Goal: Transaction & Acquisition: Subscribe to service/newsletter

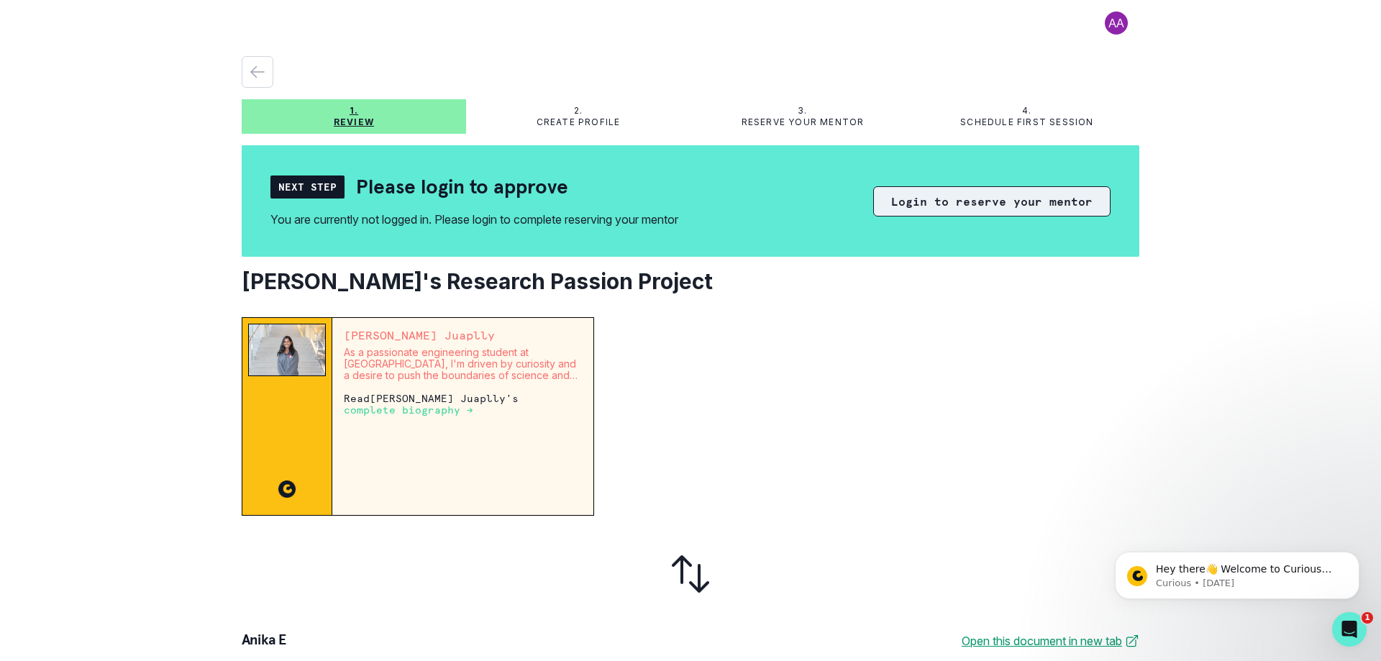
click at [962, 206] on button "Login to reserve your mentor" at bounding box center [991, 201] width 237 height 30
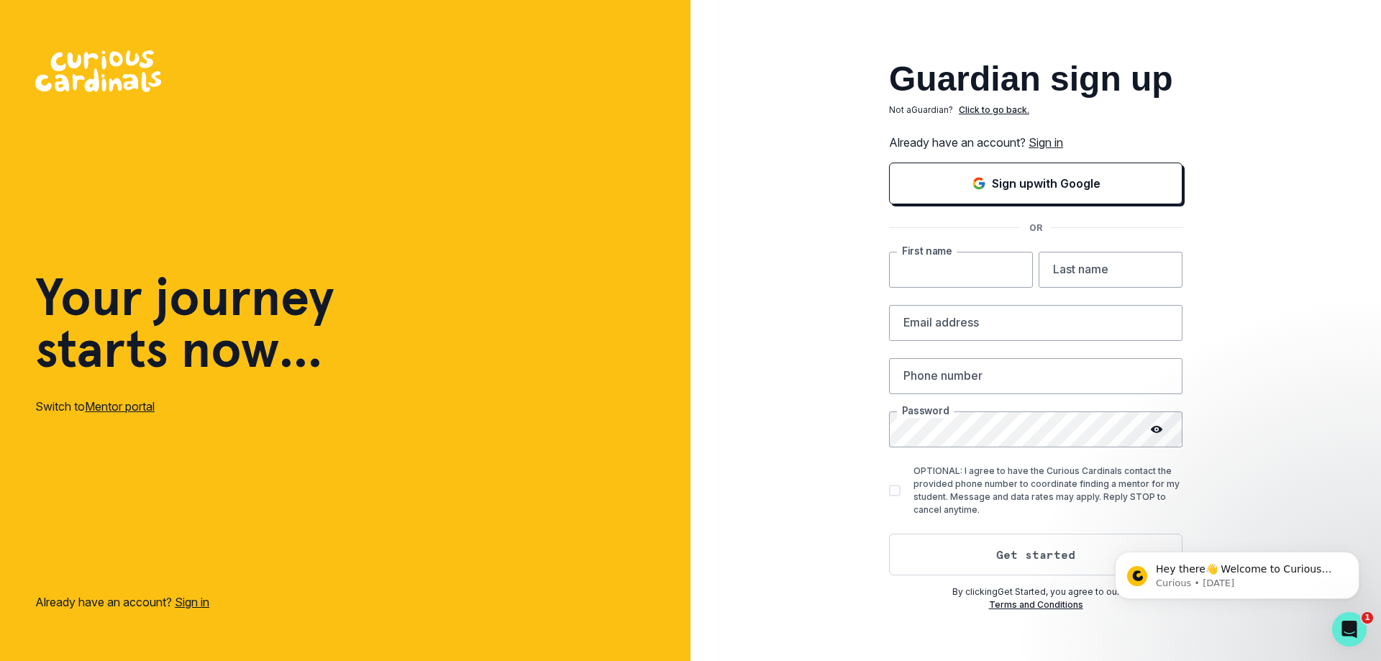
click at [953, 265] on input "text" at bounding box center [961, 270] width 144 height 36
type input "[DEMOGRAPHIC_DATA]"
click at [1097, 270] on input "text" at bounding box center [1110, 270] width 144 height 36
type input "E"
click at [944, 321] on input "email" at bounding box center [1035, 323] width 293 height 36
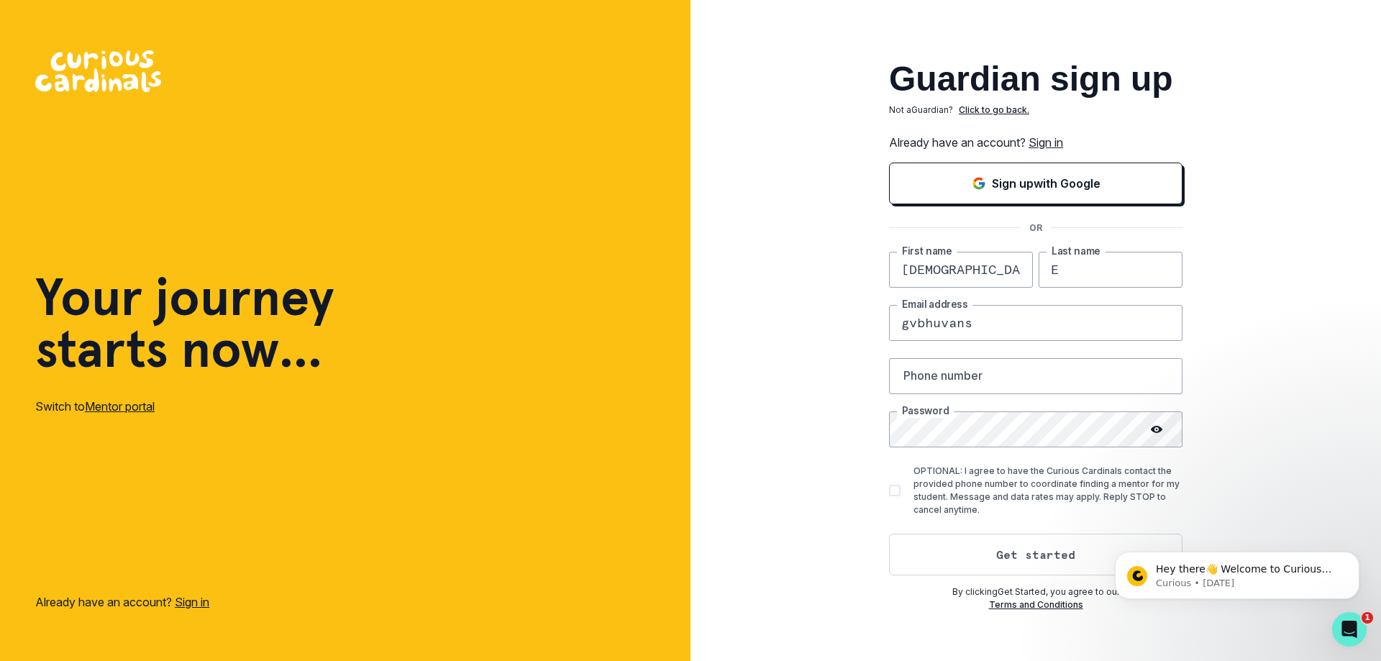
type input "[EMAIL_ADDRESS][DOMAIN_NAME]"
click at [1153, 427] on icon at bounding box center [1157, 429] width 12 height 7
click at [1009, 557] on button "Get started" at bounding box center [1035, 555] width 293 height 42
type input "2813943747"
click at [1039, 553] on button "Get started" at bounding box center [1035, 555] width 293 height 42
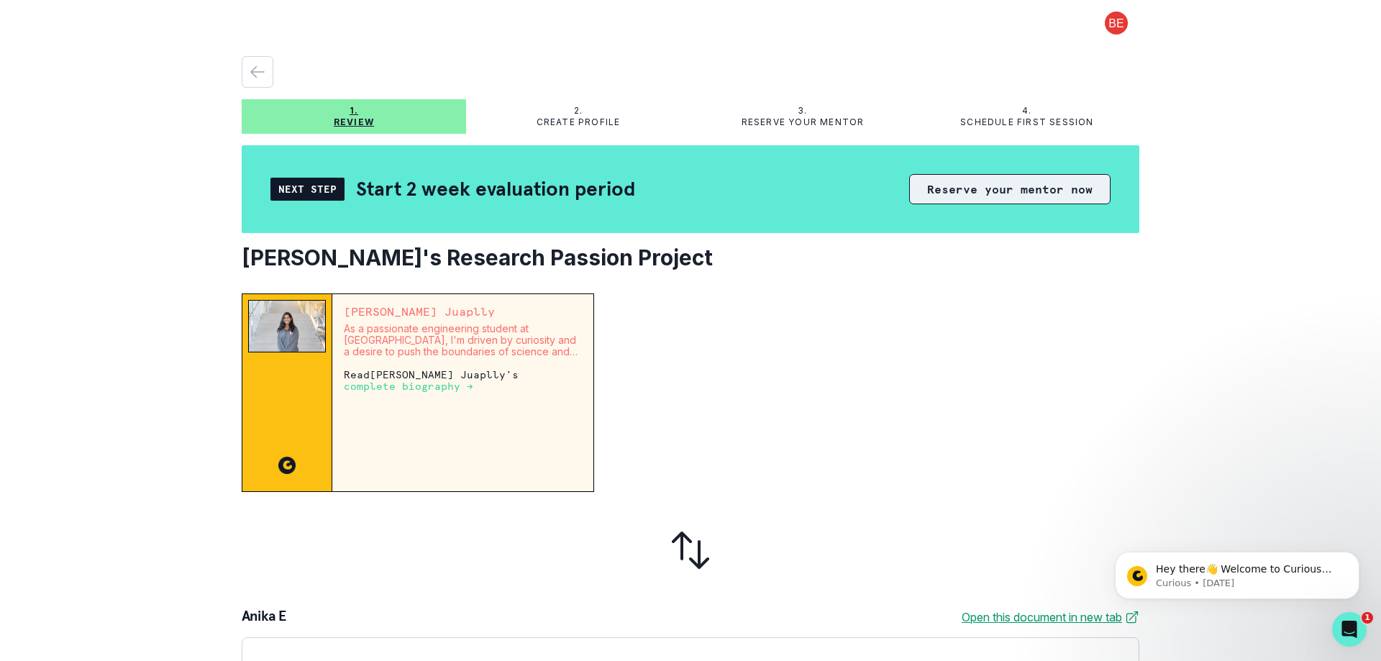
click at [991, 193] on button "Reserve your mentor now" at bounding box center [1009, 189] width 201 height 30
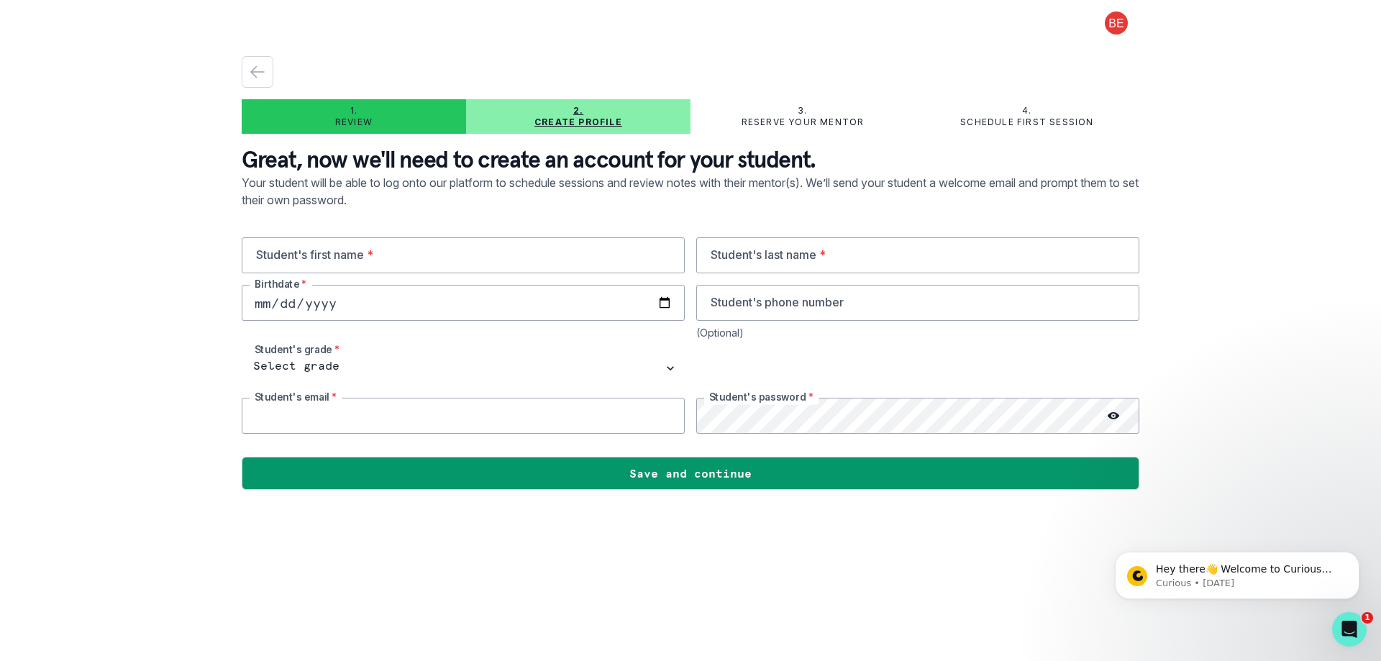
type input "[EMAIL_ADDRESS][DOMAIN_NAME]"
click at [296, 252] on input "text" at bounding box center [463, 255] width 443 height 36
type input "Anika"
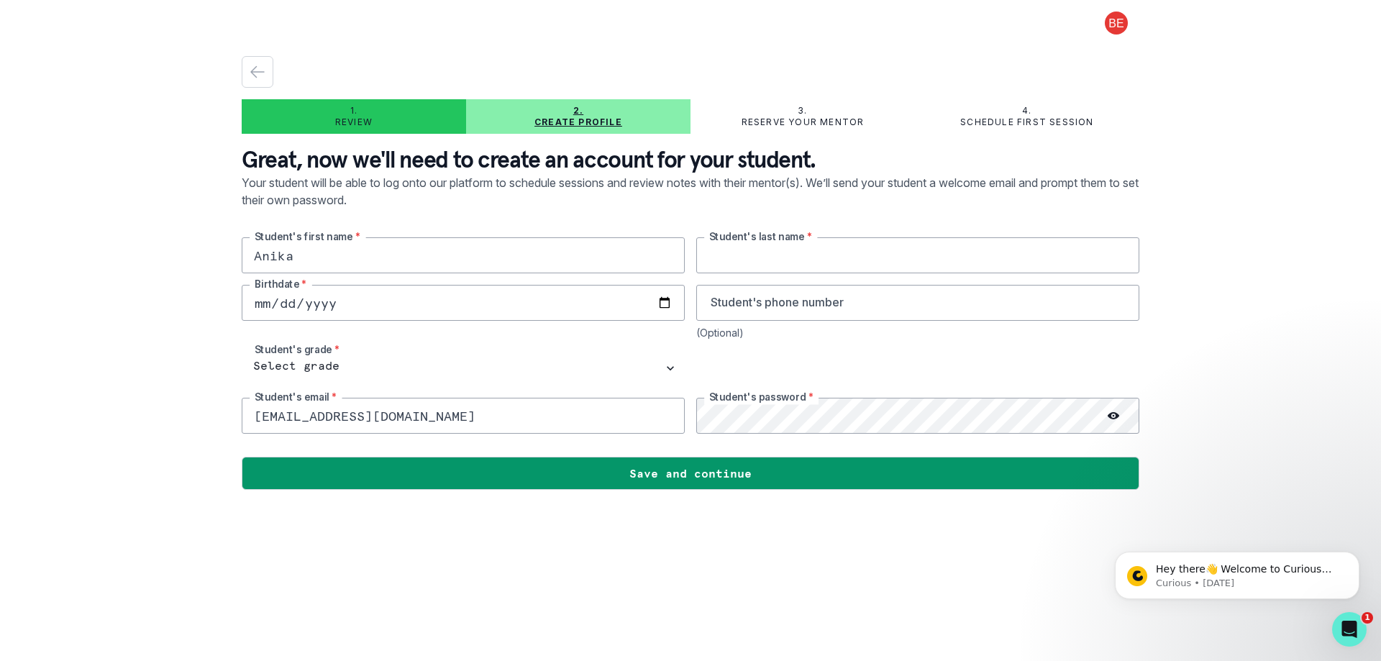
click at [722, 250] on input "text" at bounding box center [917, 255] width 443 height 36
type input "E"
click at [109, 285] on div "1. Review 2. Create profile 3. Reserve your mentor 4. Schedule first session Gr…" at bounding box center [690, 330] width 1381 height 661
type input "0019-04-01"
click at [259, 294] on input "date" at bounding box center [463, 303] width 443 height 36
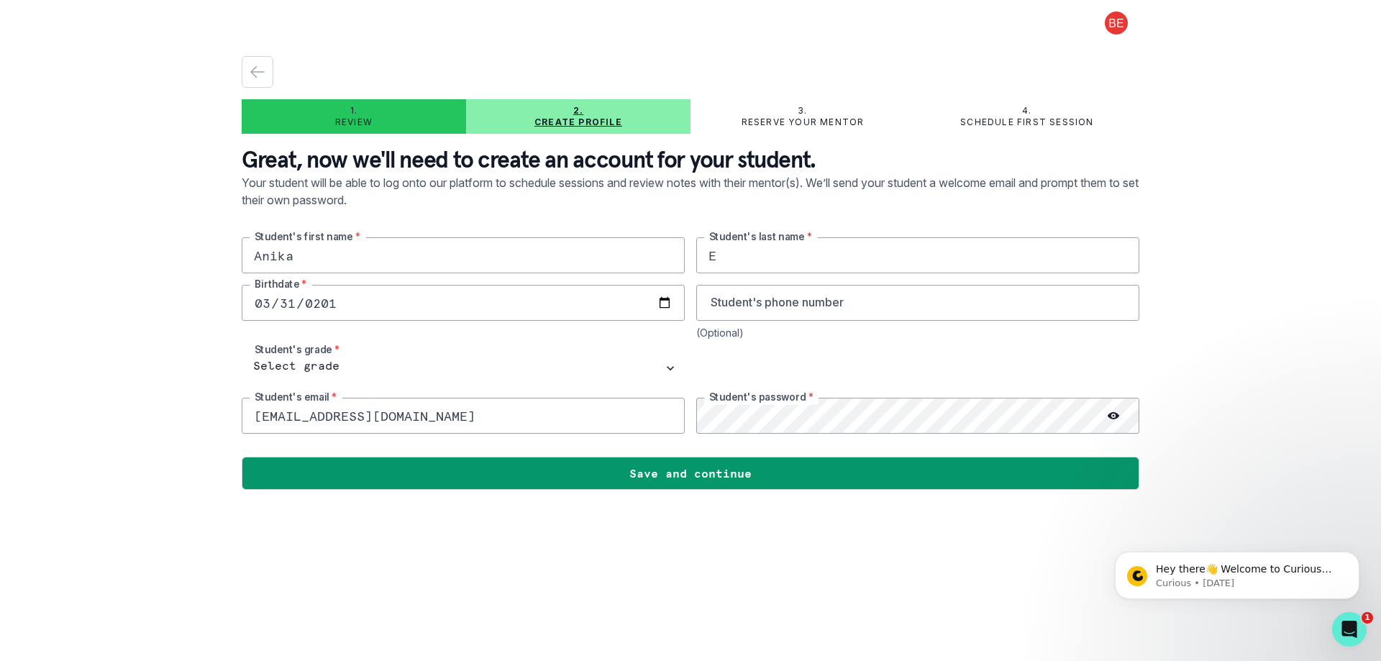
type input "[DATE]"
click at [334, 366] on select "Select grade 1st Grade 2nd Grade 3rd Grade 4th Grade 5th Grade 6th Grade 7th Gr…" at bounding box center [463, 368] width 443 height 36
select select "9th Grade"
click at [242, 350] on select "Select grade 1st Grade 2nd Grade 3rd Grade 4th Grade 5th Grade 6th Grade 7th Gr…" at bounding box center [463, 368] width 443 height 36
click at [1115, 415] on icon at bounding box center [1113, 415] width 12 height 7
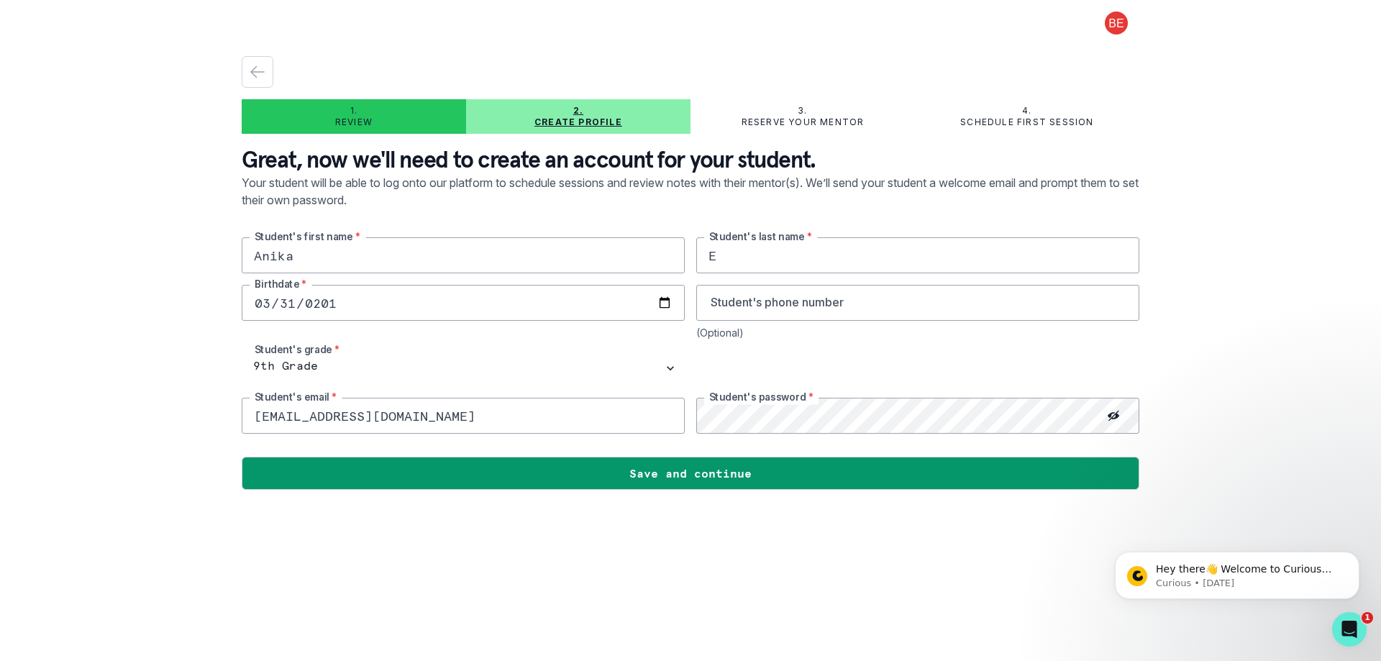
click at [324, 421] on input "[EMAIL_ADDRESS][DOMAIN_NAME]" at bounding box center [463, 416] width 443 height 36
drag, startPoint x: 462, startPoint y: 421, endPoint x: 215, endPoint y: 418, distance: 247.4
click at [215, 418] on div "1. Review 2. Create profile 3. Reserve your mentor 4. Schedule first session Gr…" at bounding box center [690, 330] width 1381 height 661
click at [631, 411] on div "[PERSON_NAME] Student's first name * E Student's last name * [DEMOGRAPHIC_DATA]…" at bounding box center [690, 335] width 897 height 196
click at [660, 603] on main "1. Review 2. Create profile 3. Reserve your mentor 4. Schedule first session Gr…" at bounding box center [690, 330] width 920 height 661
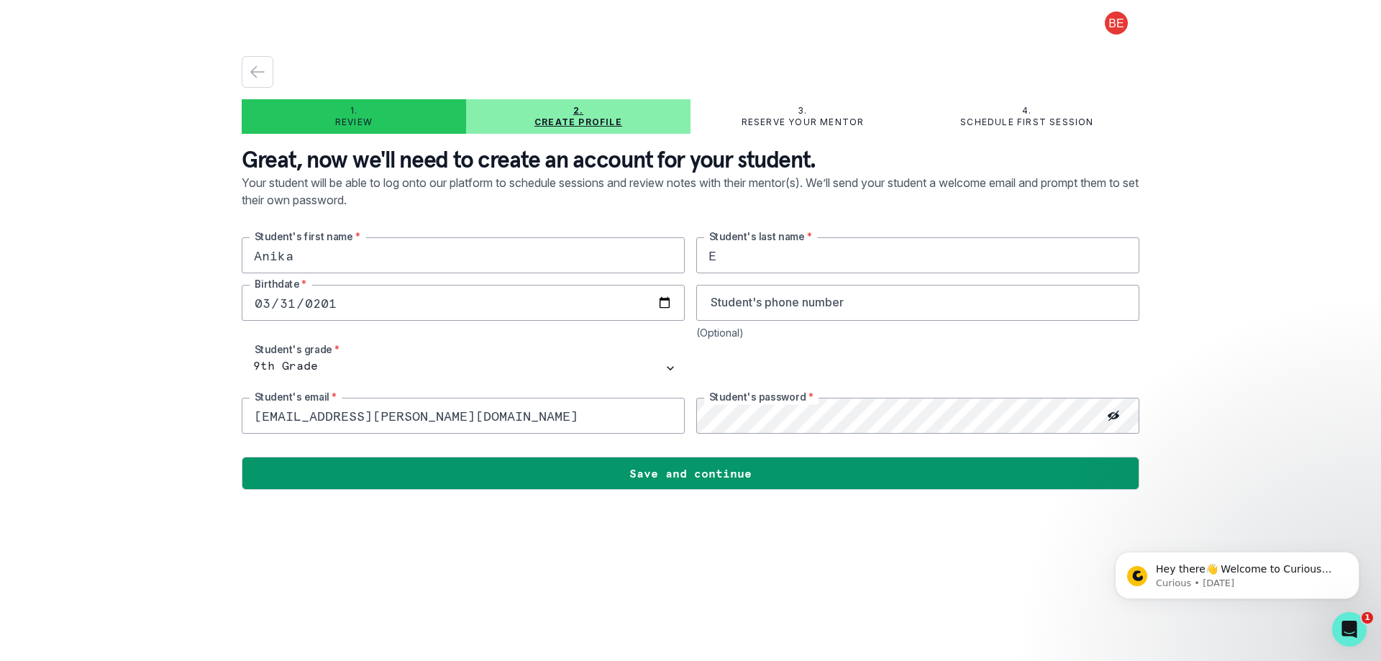
drag, startPoint x: 364, startPoint y: 418, endPoint x: 219, endPoint y: 421, distance: 145.3
click at [219, 421] on div "1. Review 2. Create profile 3. Reserve your mentor 4. Schedule first session Gr…" at bounding box center [690, 330] width 1381 height 661
click at [179, 436] on div "1. Review 2. Create profile 3. Reserve your mentor 4. Schedule first session Gr…" at bounding box center [690, 330] width 1381 height 661
drag, startPoint x: 472, startPoint y: 416, endPoint x: 237, endPoint y: 424, distance: 234.6
click at [237, 424] on main "1. Review 2. Create profile 3. Reserve your mentor 4. Schedule first session Gr…" at bounding box center [690, 330] width 920 height 661
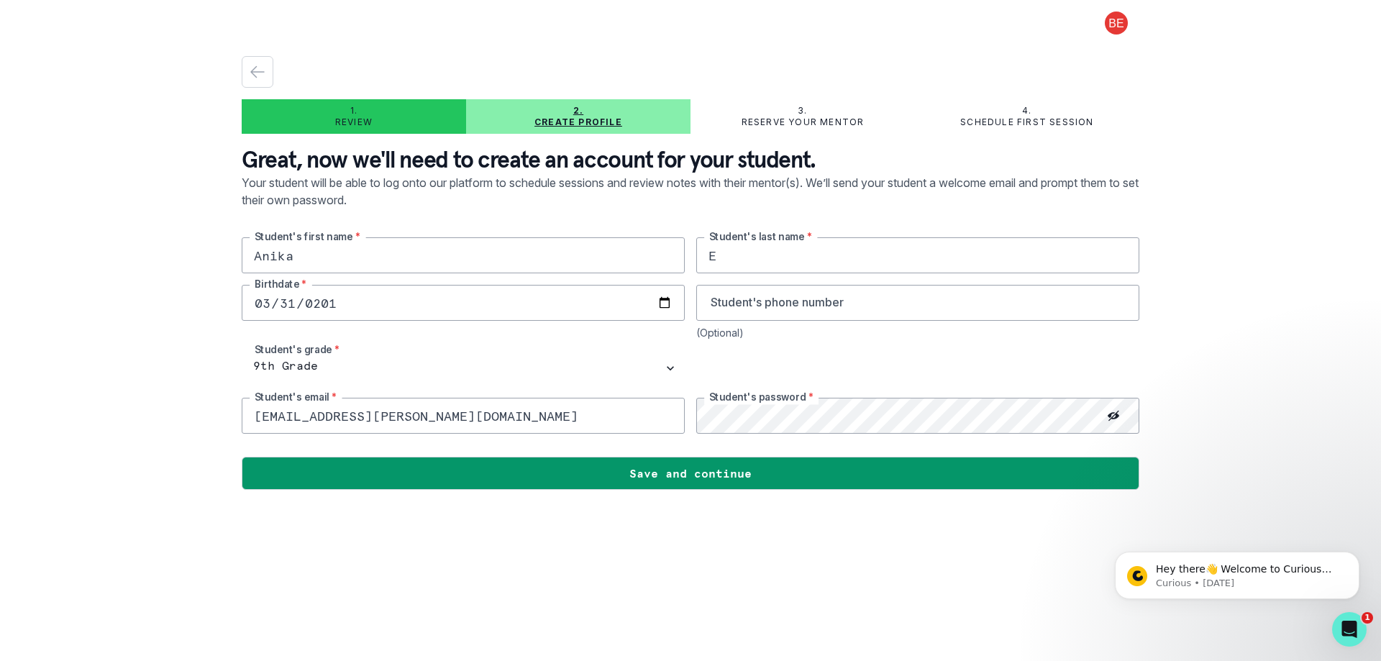
paste input "e2029"
drag, startPoint x: 255, startPoint y: 418, endPoint x: 427, endPoint y: 416, distance: 172.6
click at [427, 416] on input "[EMAIL_ADDRESS][DOMAIN_NAME]" at bounding box center [463, 416] width 443 height 36
click at [438, 416] on input "[EMAIL_ADDRESS][DOMAIN_NAME]" at bounding box center [463, 416] width 443 height 36
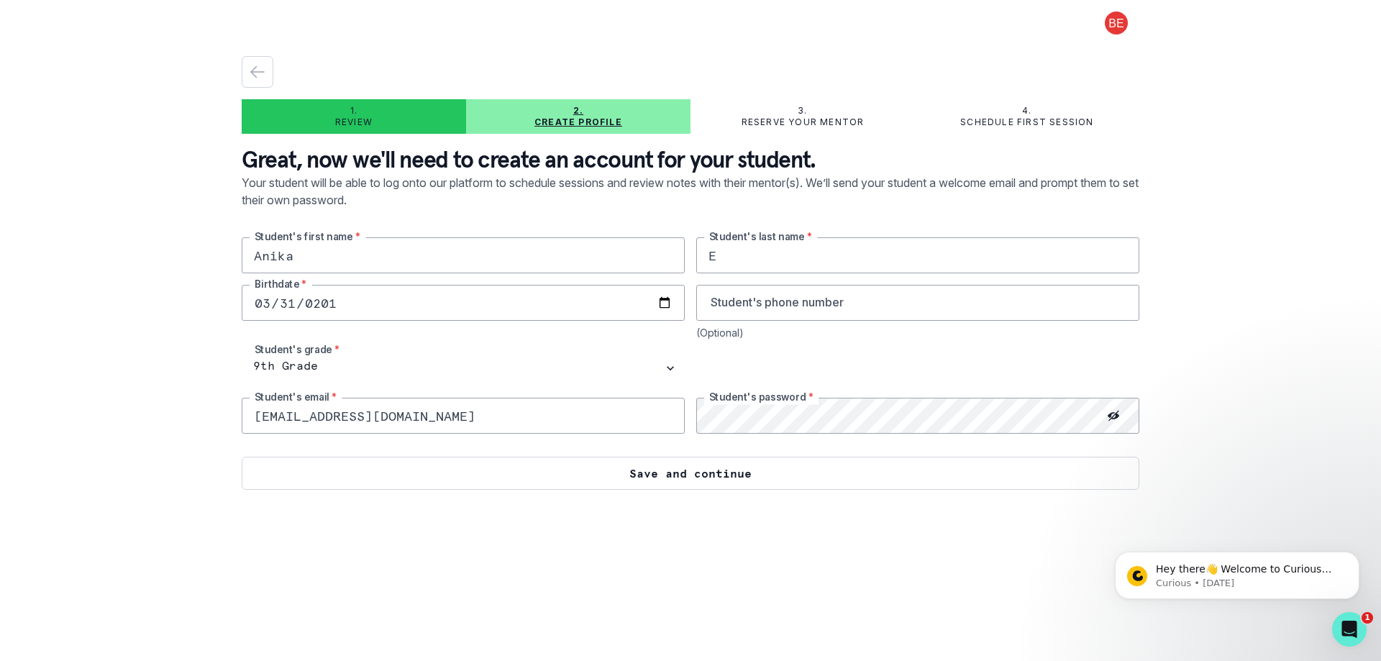
type input "[EMAIL_ADDRESS][DOMAIN_NAME]"
click at [737, 468] on button "Save and continue" at bounding box center [690, 473] width 897 height 33
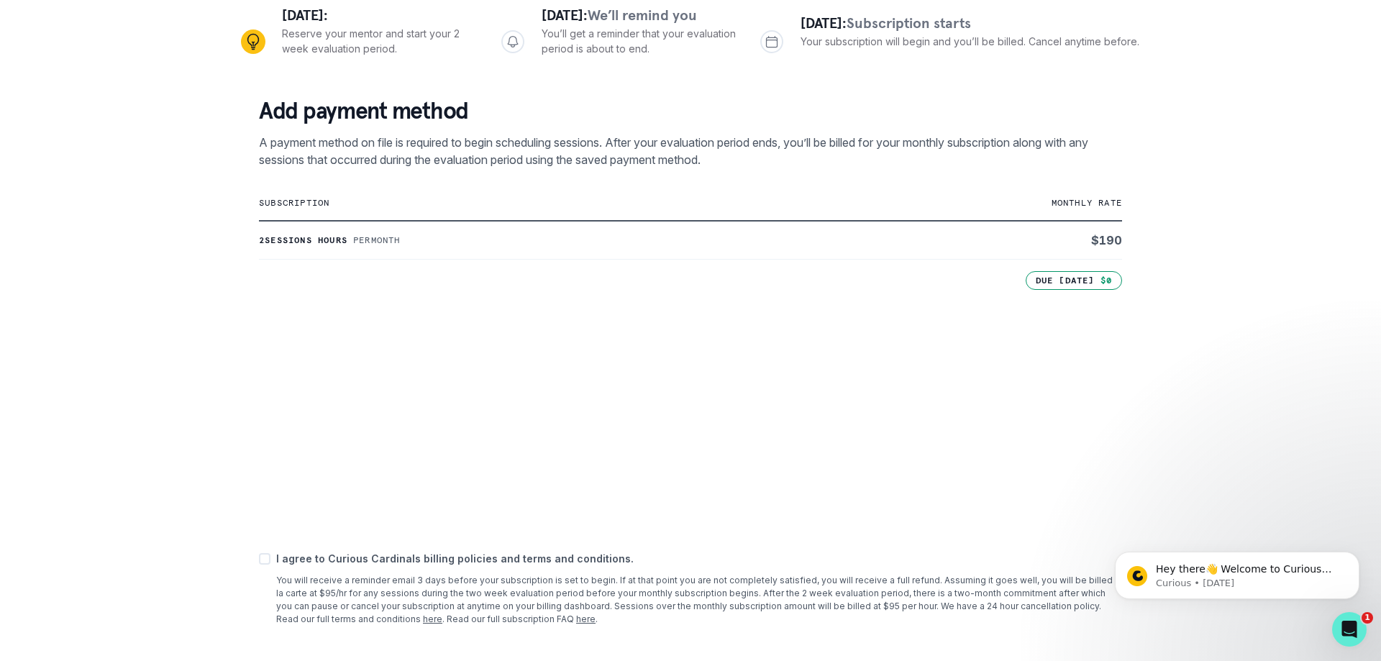
scroll to position [231, 0]
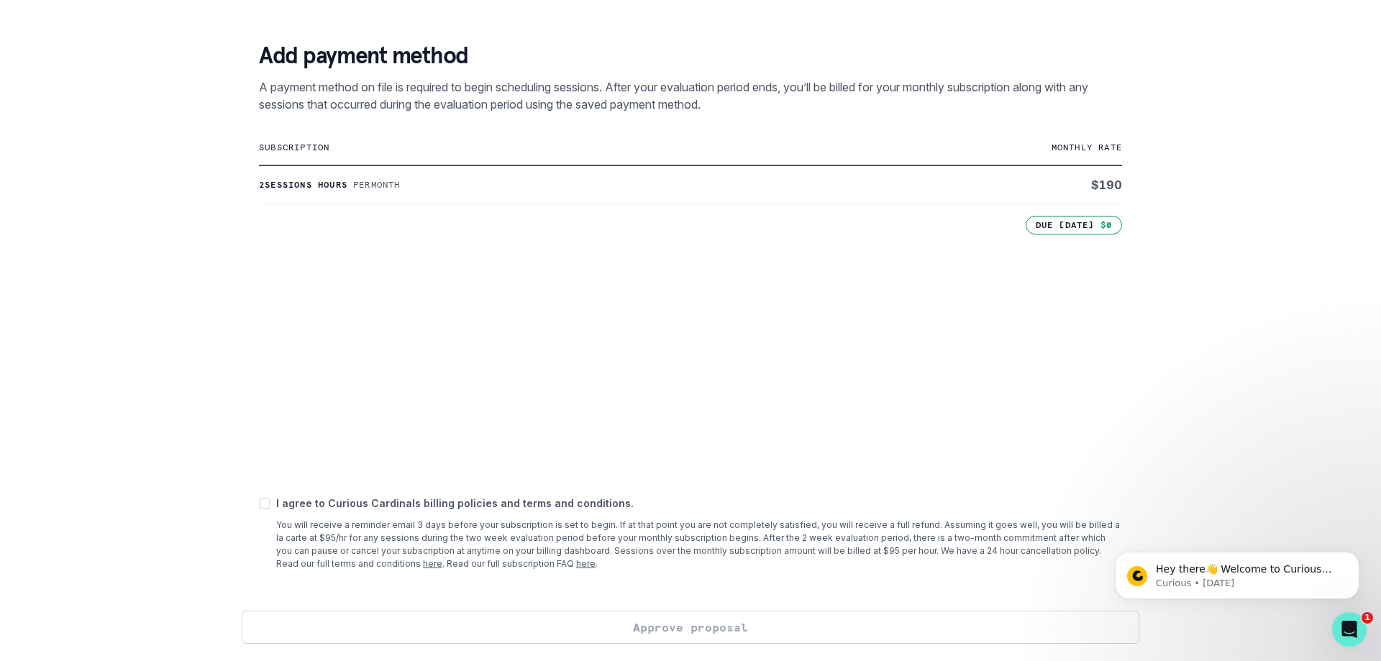
click at [547, 480] on div "Add payment method A payment method on file is required to begin scheduling ses…" at bounding box center [690, 317] width 897 height 587
click at [265, 504] on span at bounding box center [265, 504] width 12 height 12
click at [259, 504] on input "checkbox" at bounding box center [258, 503] width 1 height 1
checkbox input "true"
click at [708, 626] on button "Approve proposal" at bounding box center [690, 627] width 897 height 33
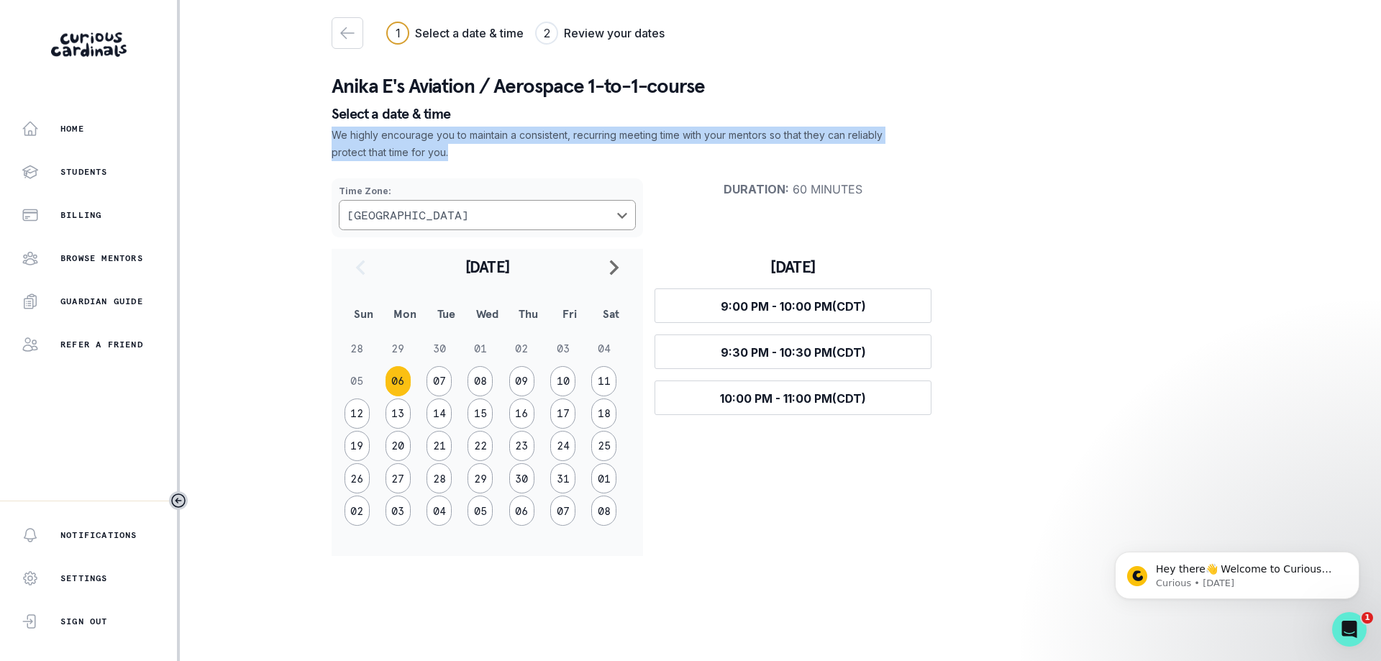
drag, startPoint x: 335, startPoint y: 137, endPoint x: 562, endPoint y: 147, distance: 226.8
click at [562, 147] on p "We highly encourage you to maintain a consistent, recurring meeting time with y…" at bounding box center [608, 144] width 552 height 35
click at [491, 142] on p "We highly encourage you to maintain a consistent, recurring meeting time with y…" at bounding box center [608, 144] width 552 height 35
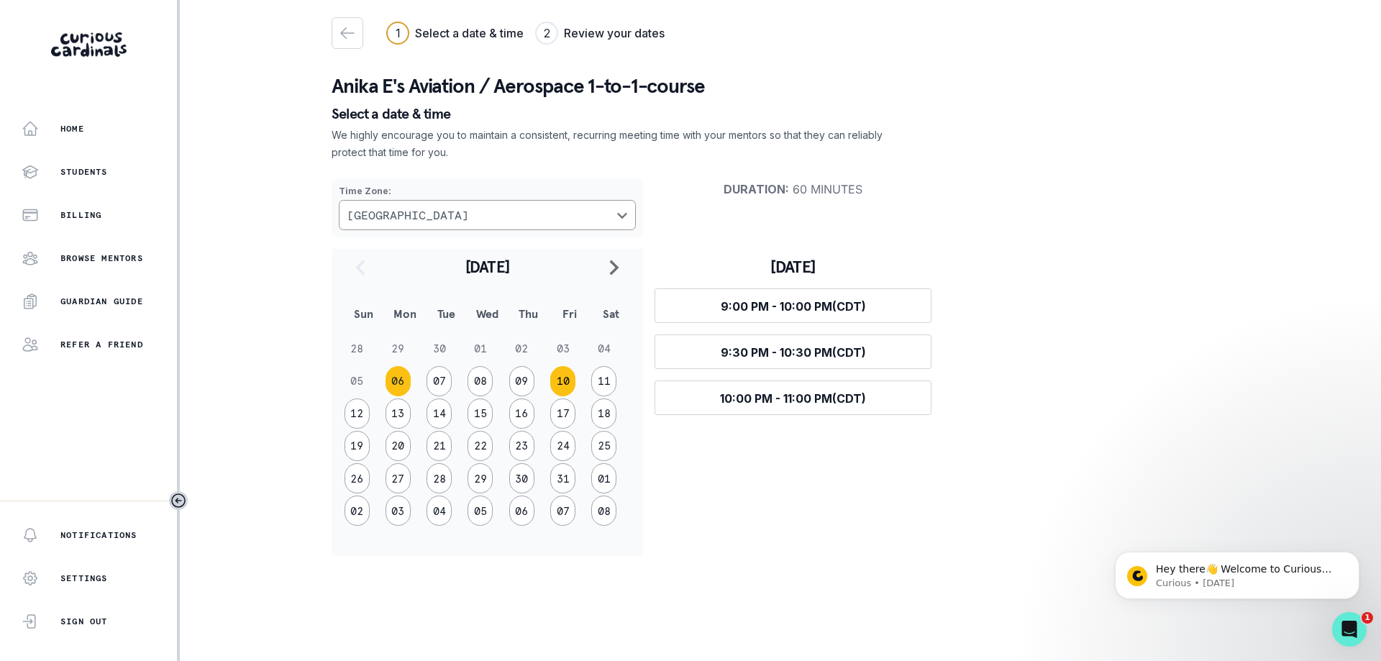
click at [566, 384] on button "10" at bounding box center [562, 381] width 25 height 30
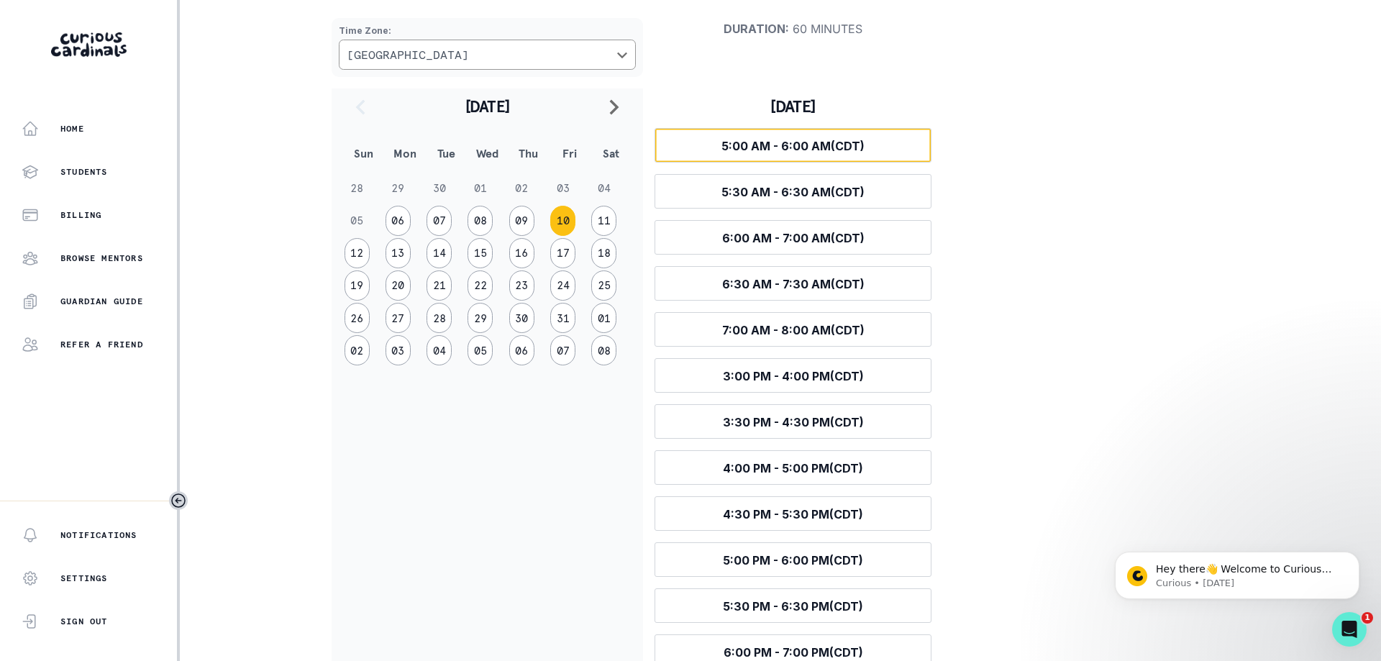
scroll to position [128, 0]
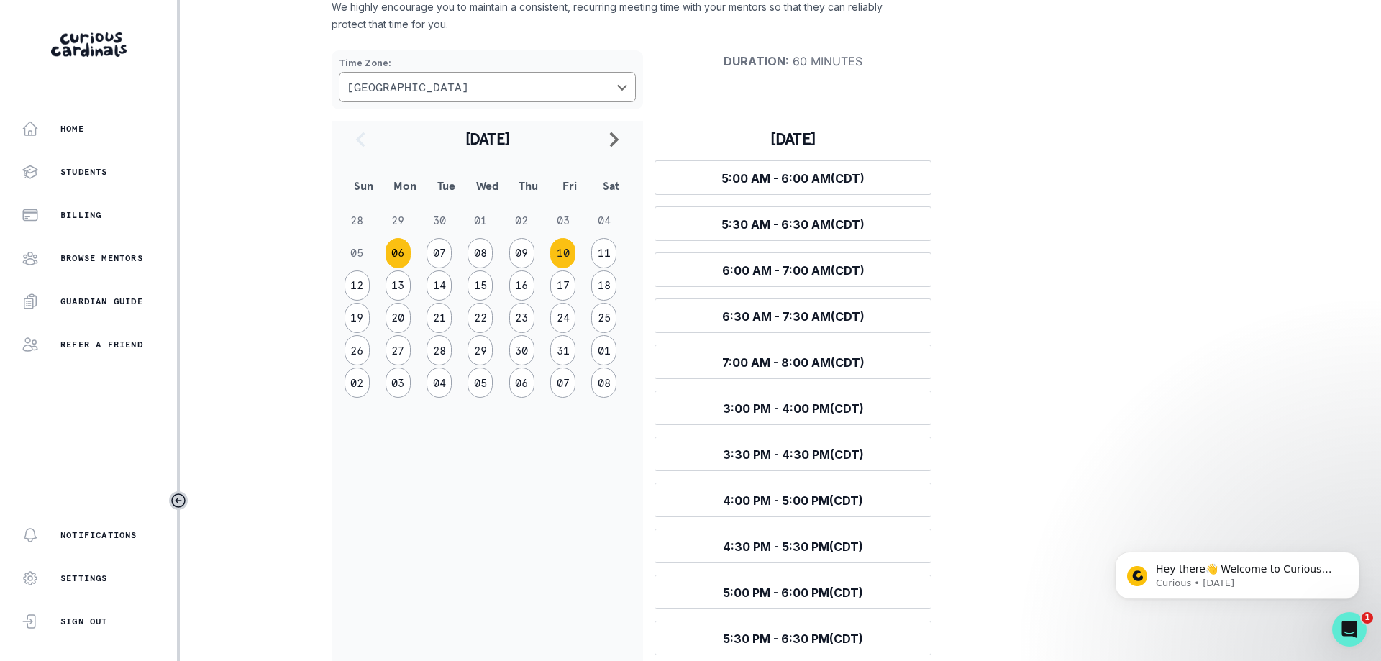
click at [396, 255] on button "06" at bounding box center [397, 253] width 25 height 30
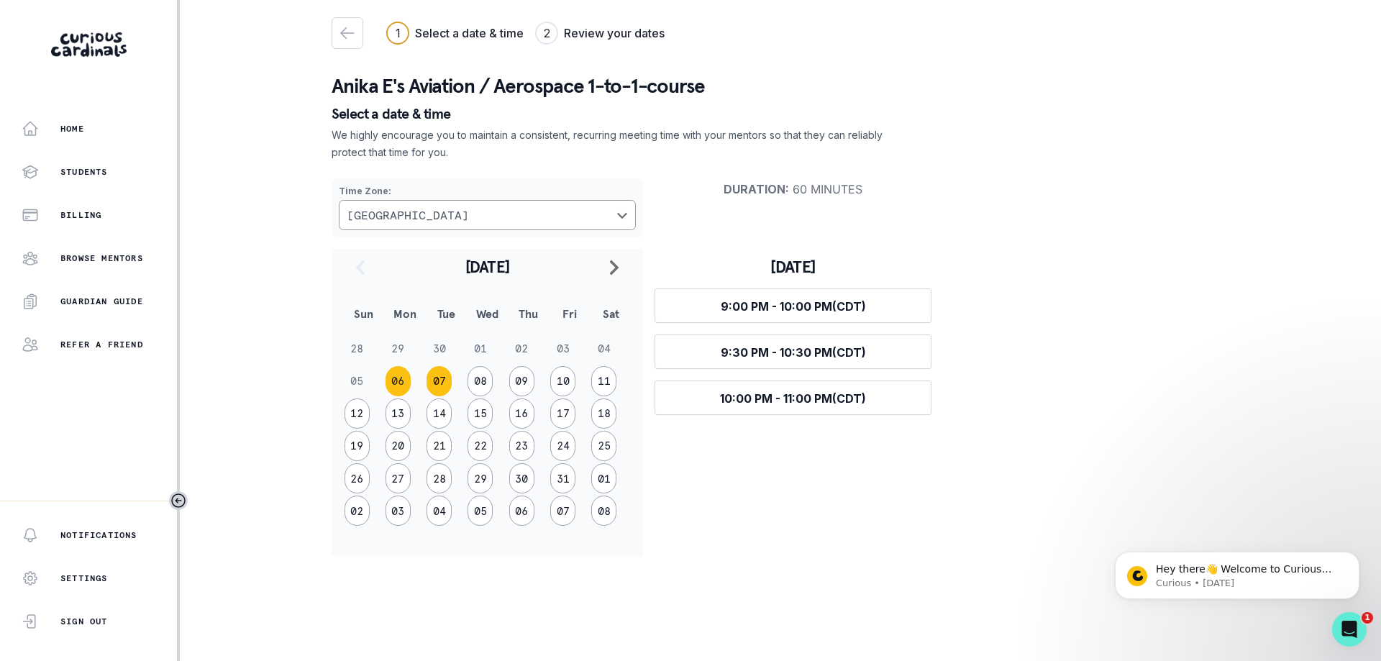
click at [444, 383] on button "07" at bounding box center [438, 381] width 25 height 30
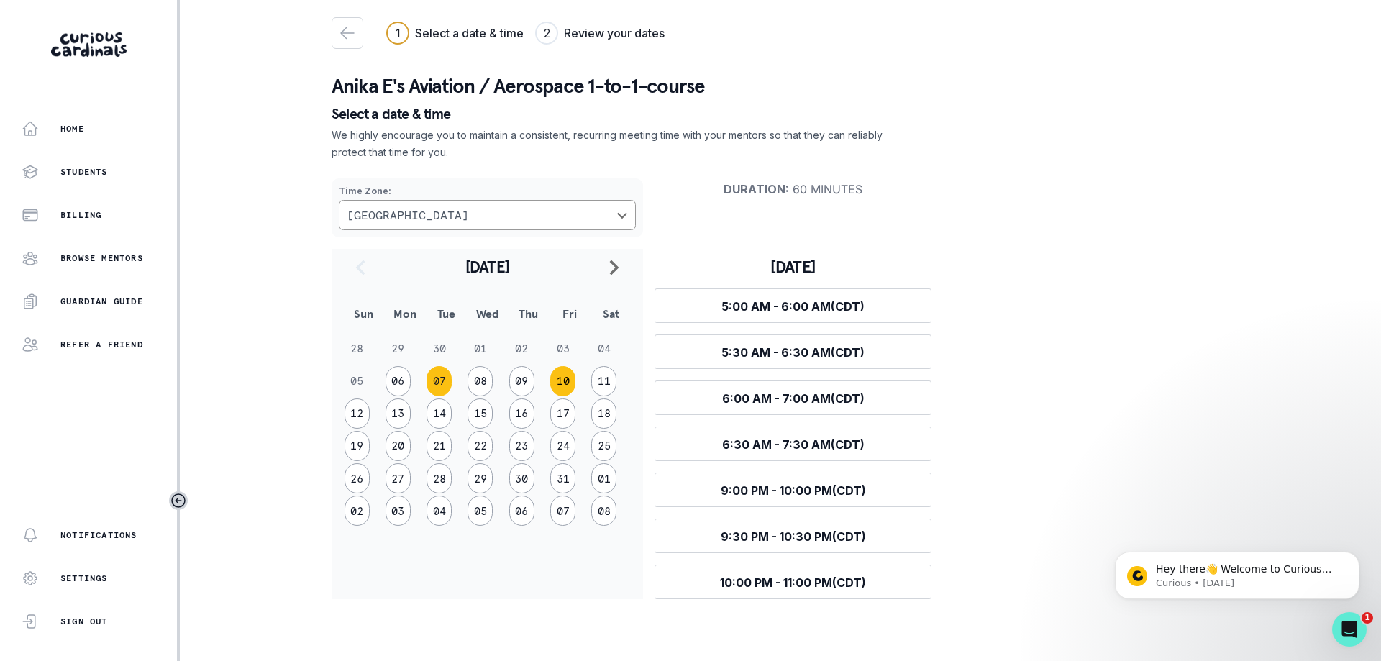
click at [563, 384] on button "10" at bounding box center [562, 381] width 25 height 30
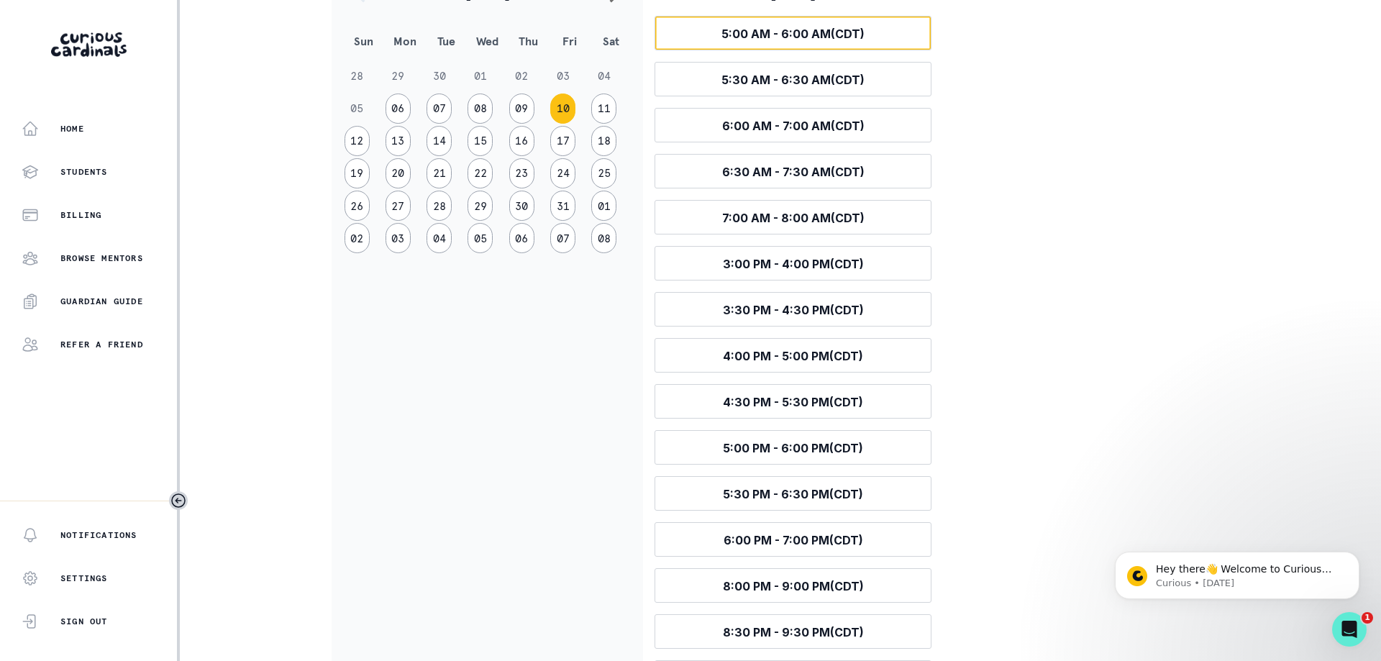
scroll to position [272, 0]
click at [355, 142] on button "12" at bounding box center [356, 142] width 25 height 30
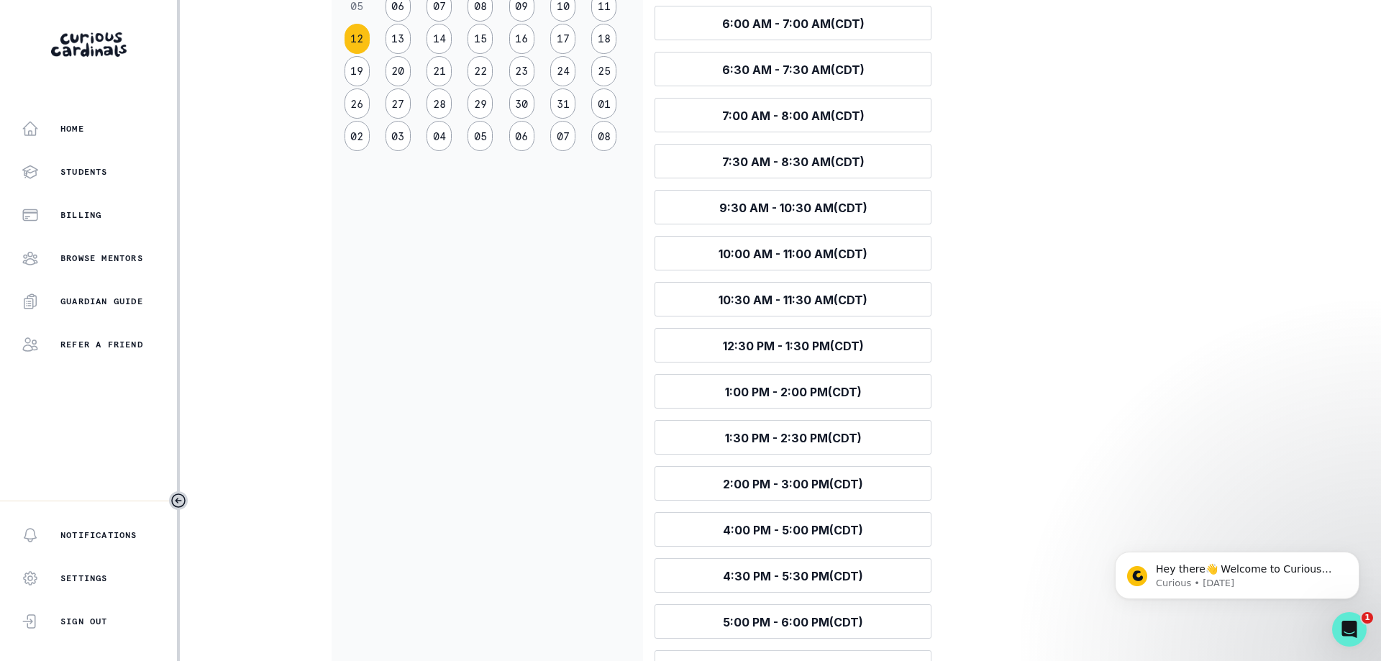
scroll to position [398, 0]
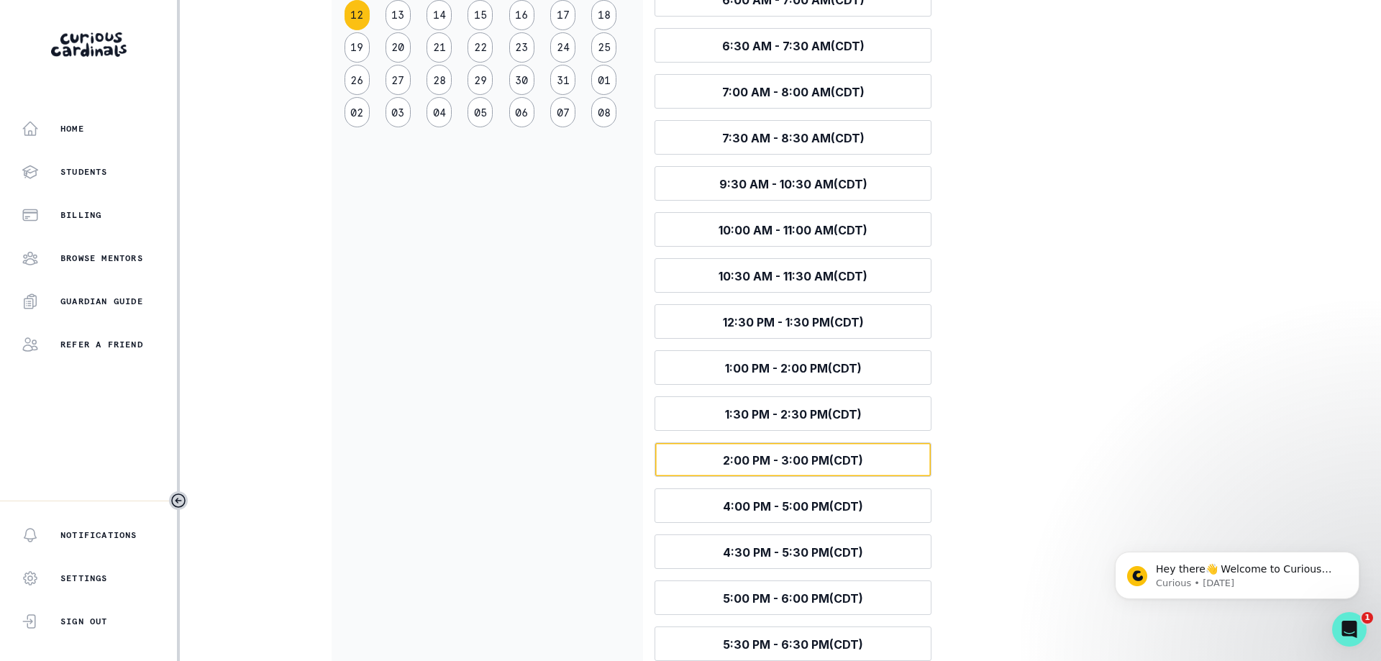
click at [787, 460] on span "2:00 PM - 3:00 PM (CDT)" at bounding box center [793, 460] width 140 height 14
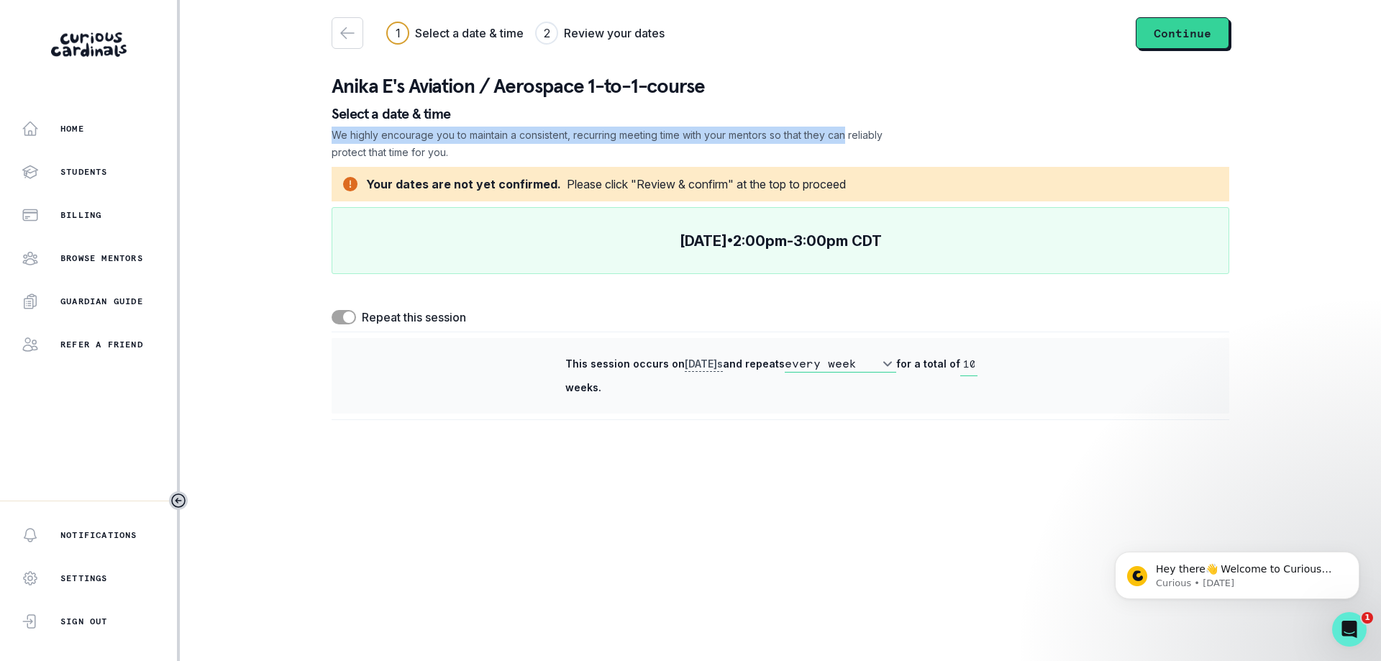
drag, startPoint x: 333, startPoint y: 134, endPoint x: 856, endPoint y: 137, distance: 523.5
click at [856, 137] on p "We highly encourage you to maintain a consistent, recurring meeting time with y…" at bounding box center [608, 144] width 552 height 35
click at [769, 134] on p "We highly encourage you to maintain a consistent, recurring meeting time with y…" at bounding box center [608, 144] width 552 height 35
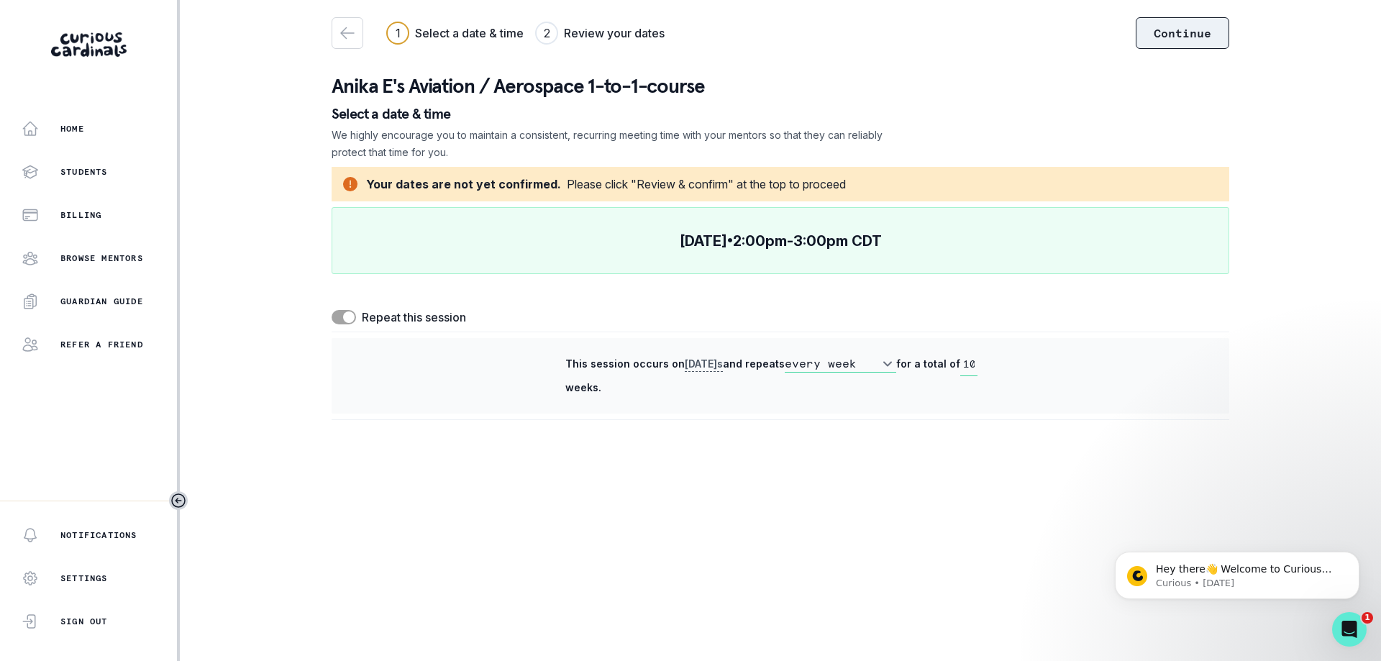
click at [1192, 40] on button "Continue" at bounding box center [1181, 33] width 93 height 32
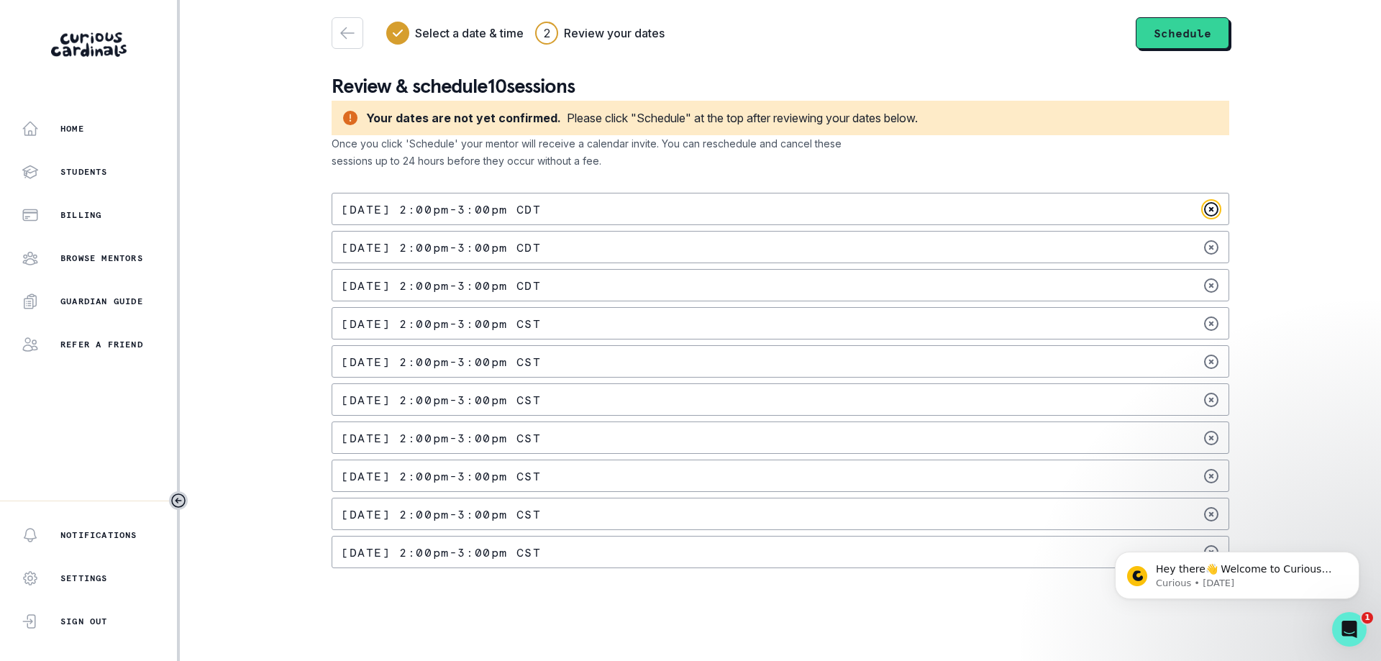
click at [1208, 208] on icon at bounding box center [1210, 209] width 17 height 17
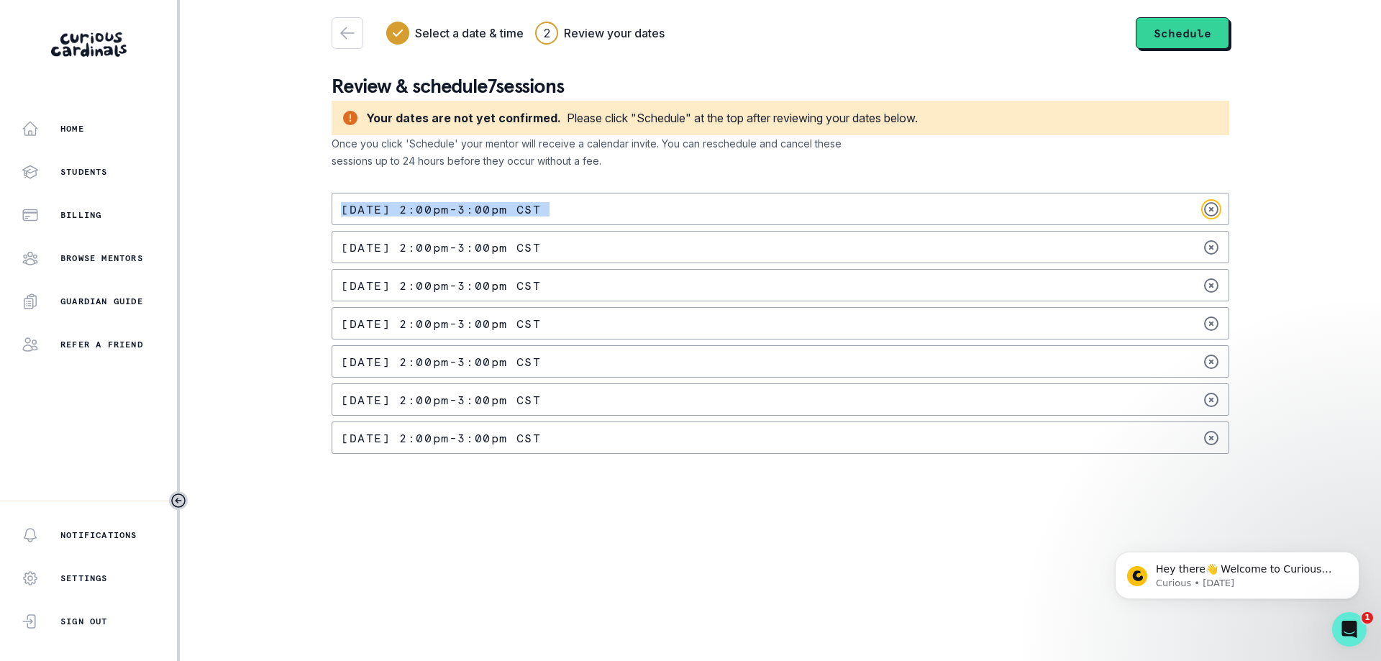
click at [1208, 208] on icon at bounding box center [1210, 209] width 17 height 17
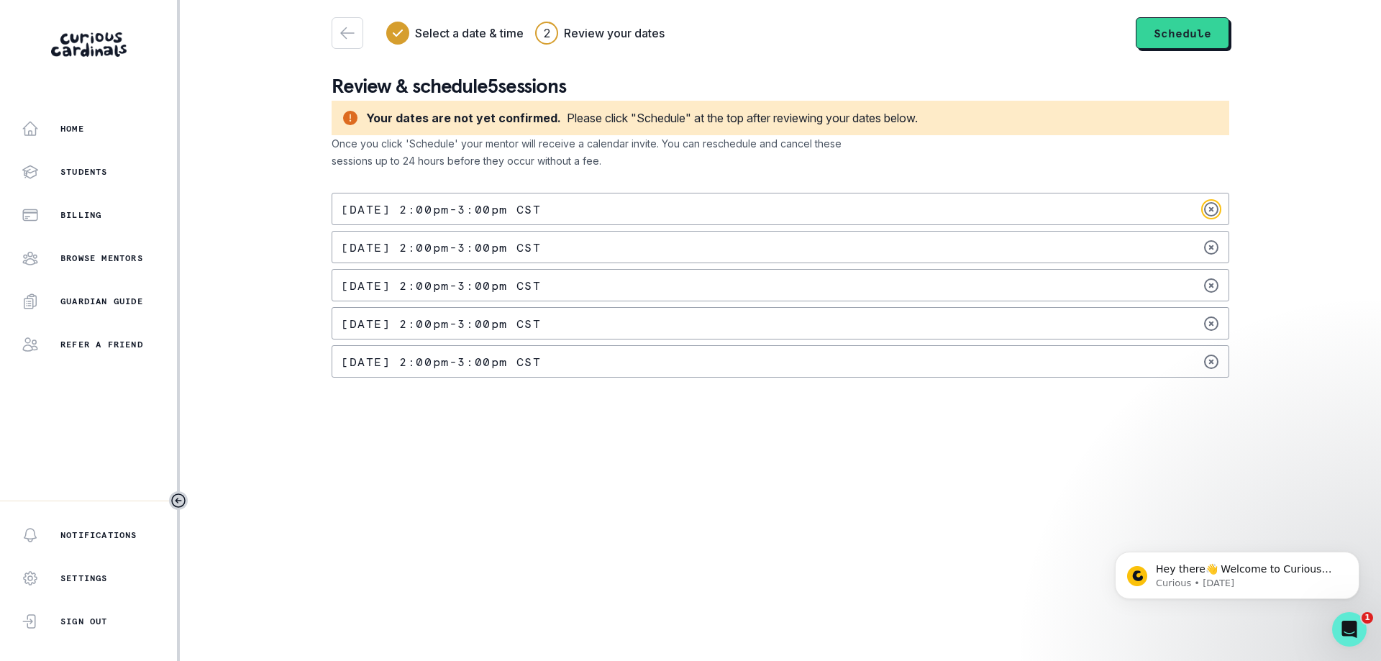
click at [1208, 208] on icon at bounding box center [1210, 209] width 17 height 17
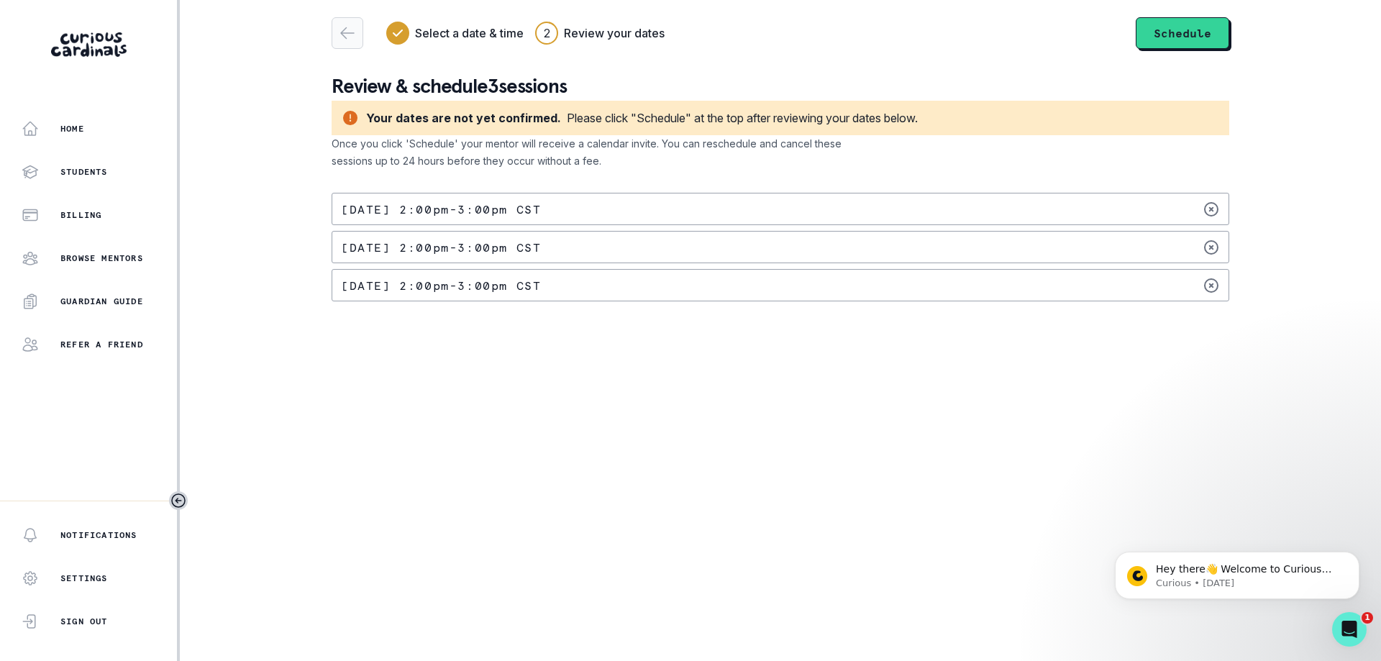
click at [342, 36] on icon "button" at bounding box center [347, 32] width 17 height 17
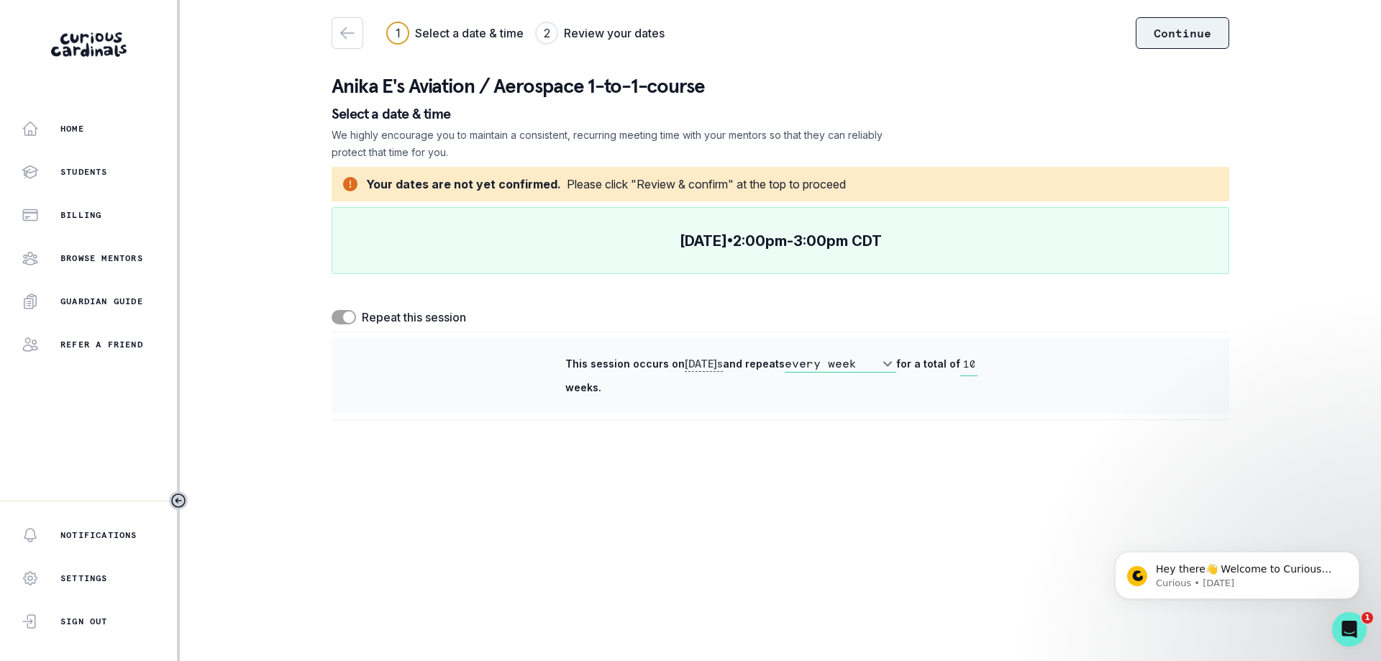
click at [1193, 42] on button "Continue" at bounding box center [1181, 33] width 93 height 32
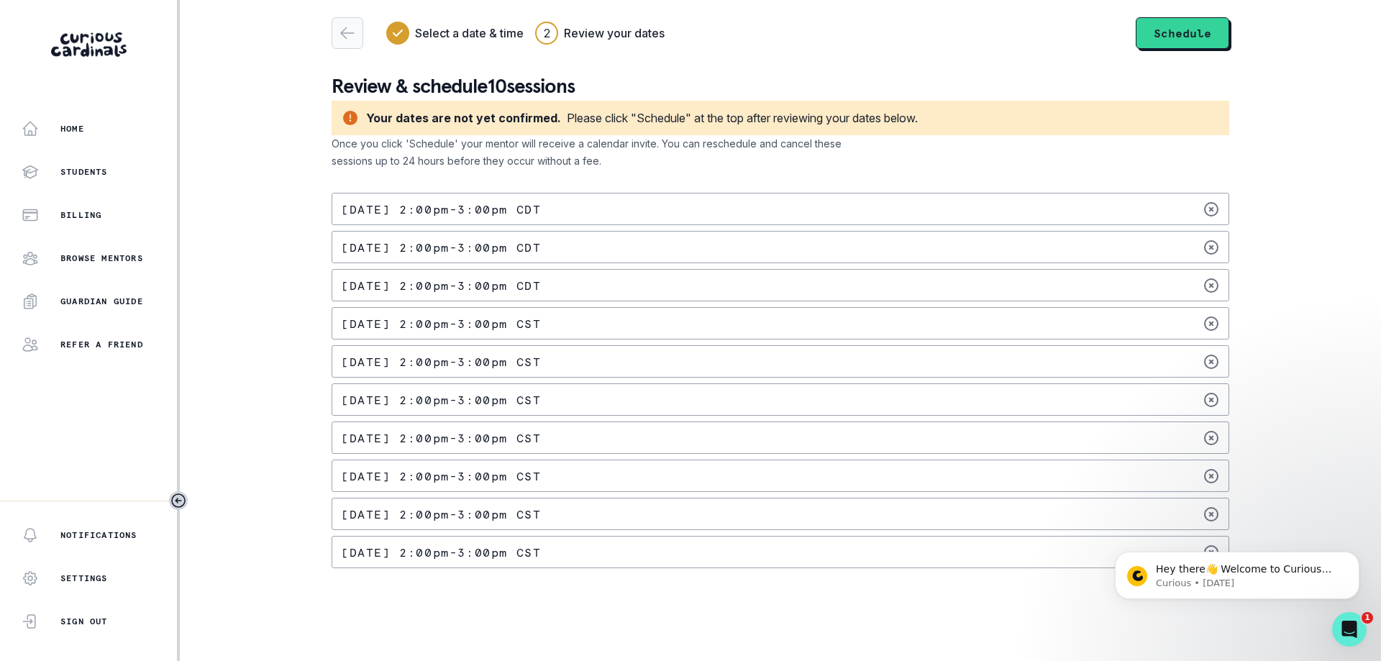
click at [355, 36] on icon "button" at bounding box center [347, 32] width 17 height 17
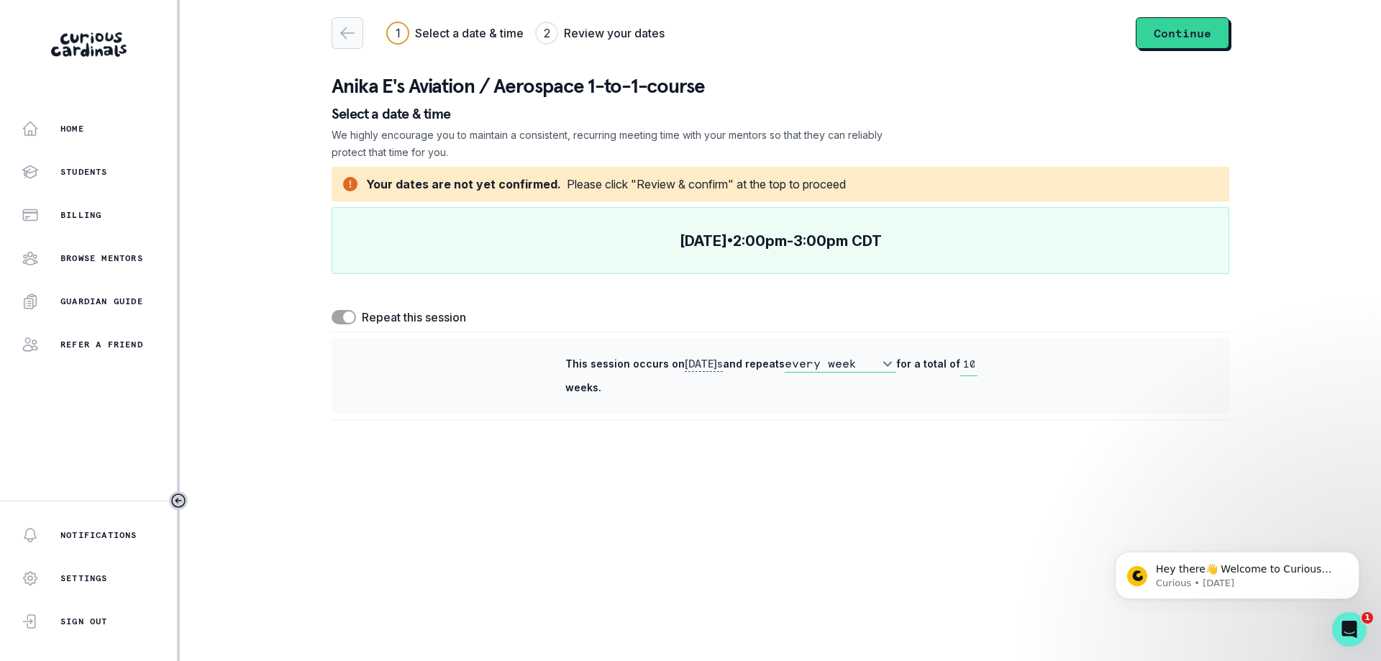
click at [354, 31] on icon "button" at bounding box center [347, 32] width 17 height 17
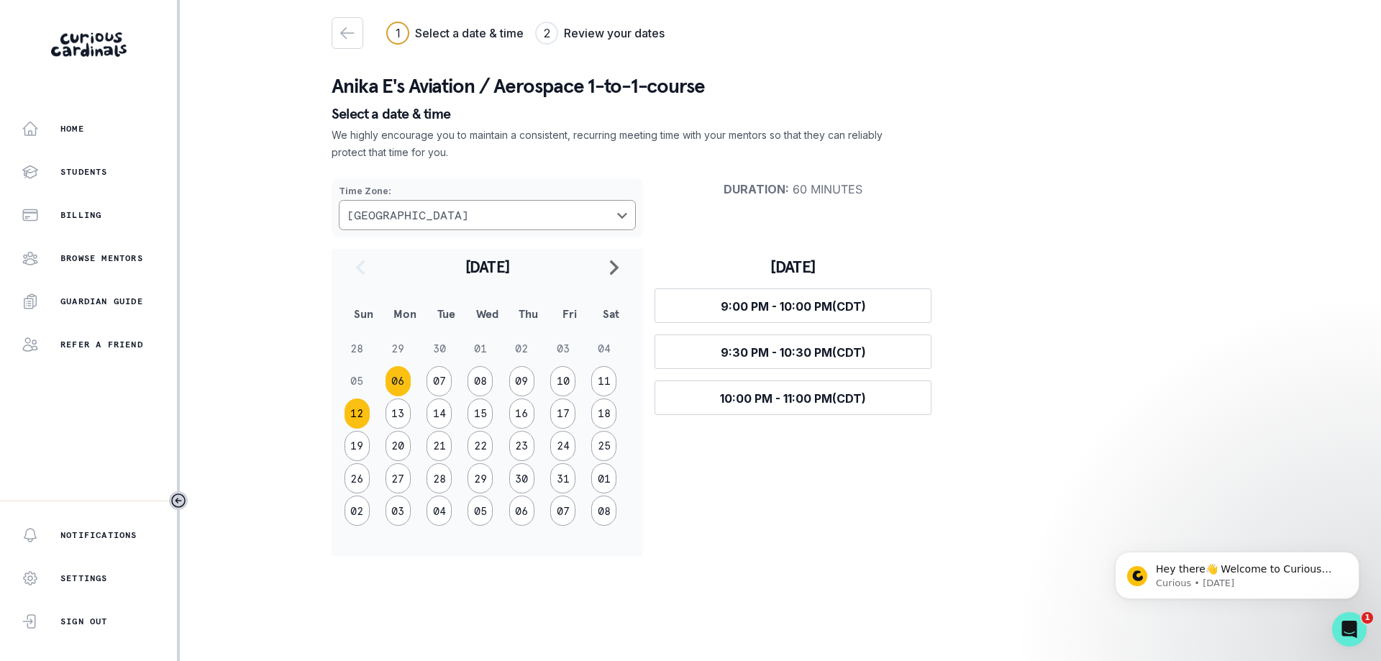
click at [359, 415] on button "12" at bounding box center [356, 413] width 25 height 30
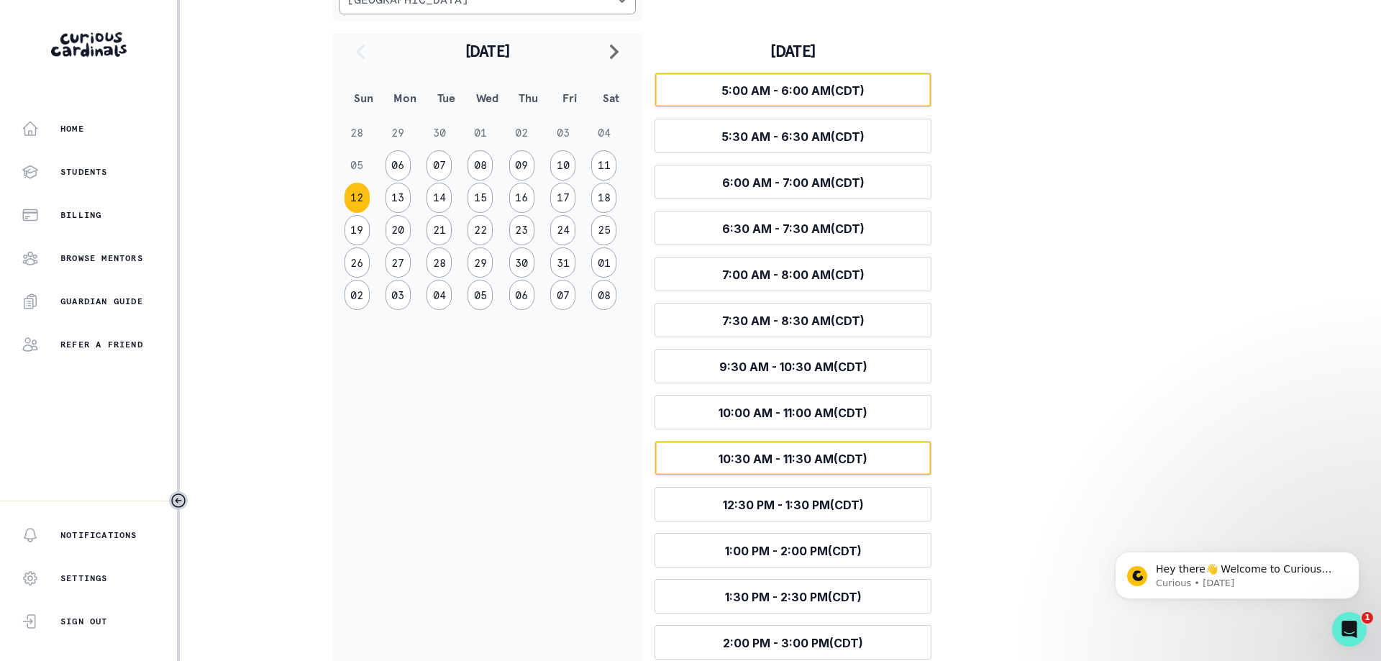
scroll to position [288, 0]
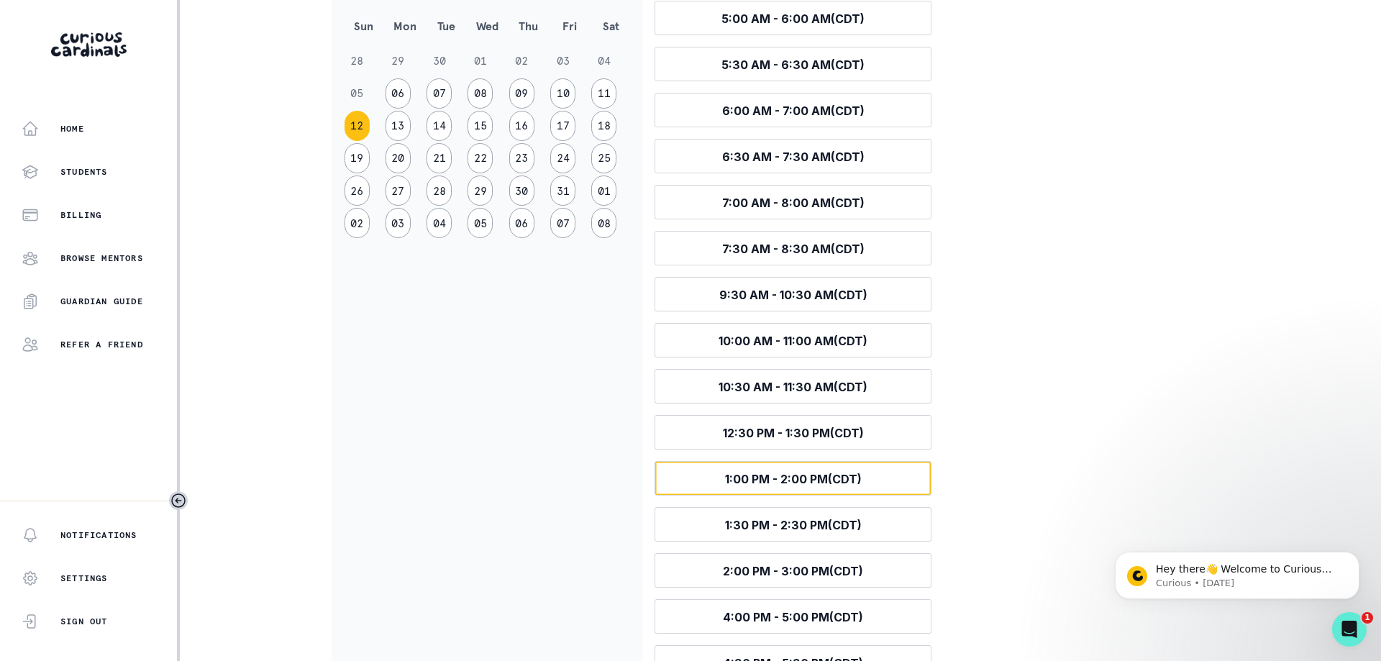
click at [759, 475] on span "1:00 PM - 2:00 PM (CDT)" at bounding box center [793, 479] width 137 height 14
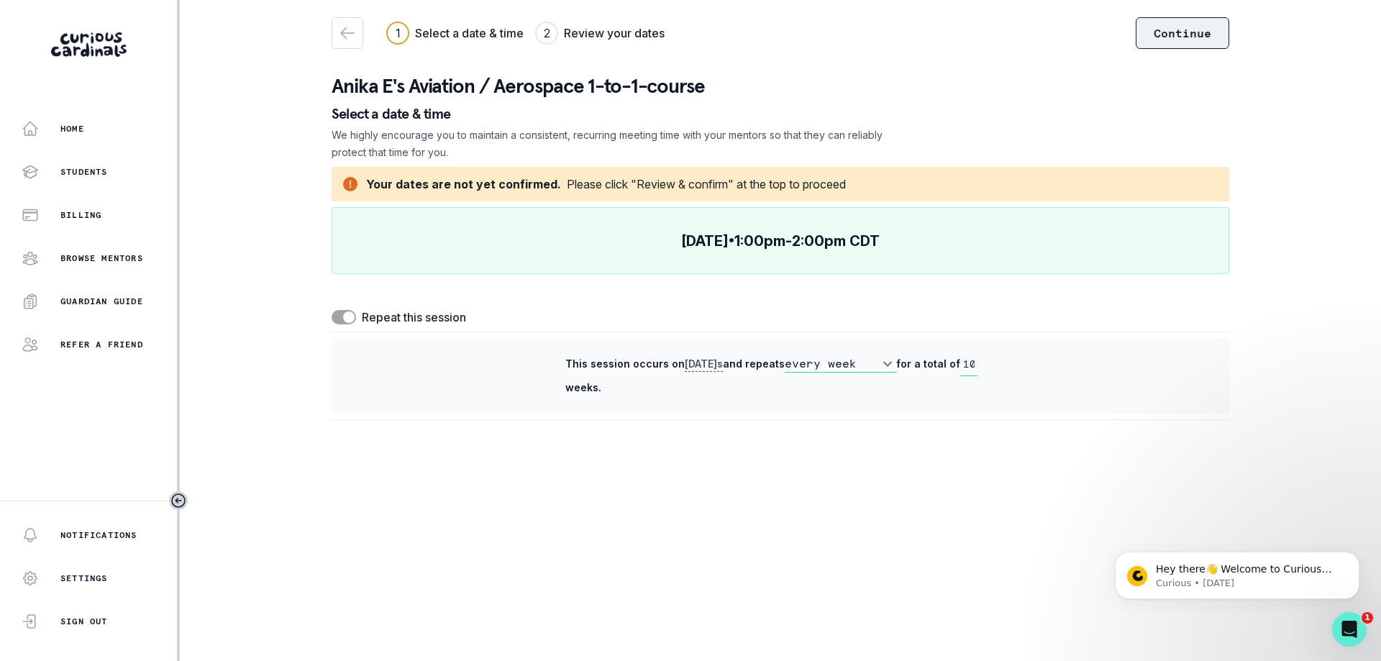
click at [1187, 34] on button "Continue" at bounding box center [1181, 33] width 93 height 32
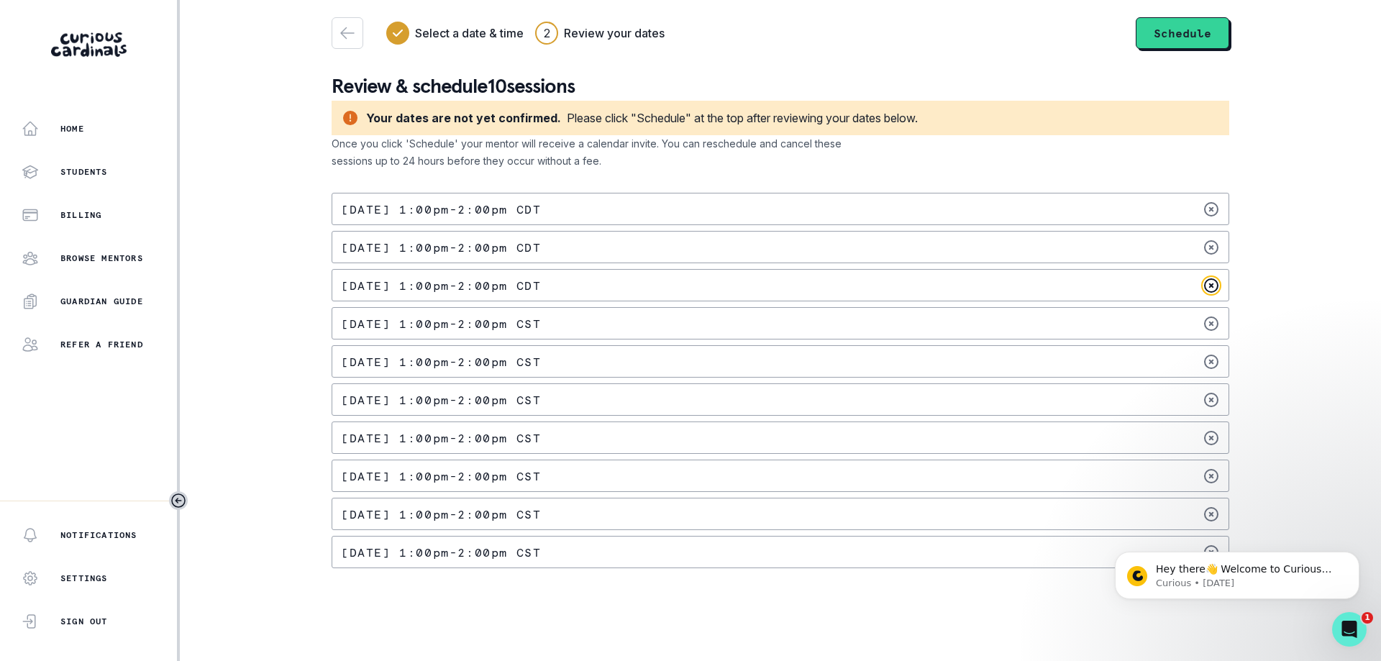
click at [1212, 285] on icon at bounding box center [1210, 285] width 13 height 13
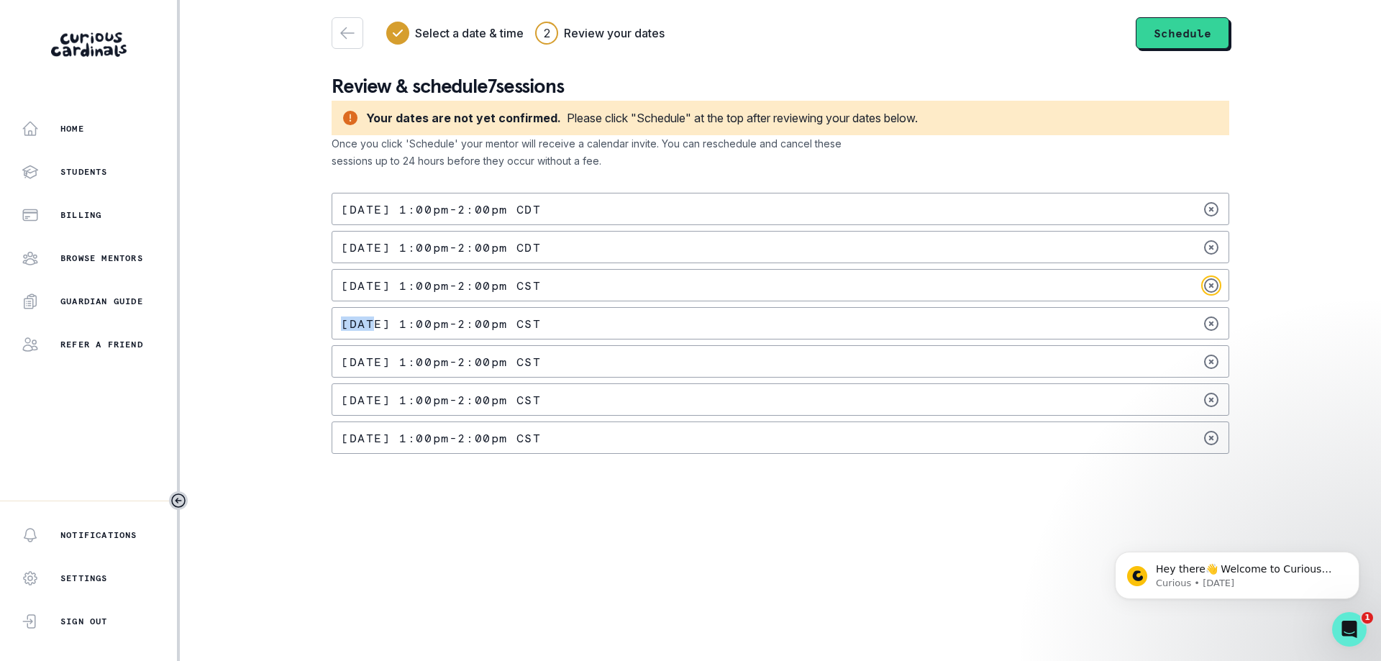
click at [1212, 285] on icon at bounding box center [1210, 285] width 13 height 13
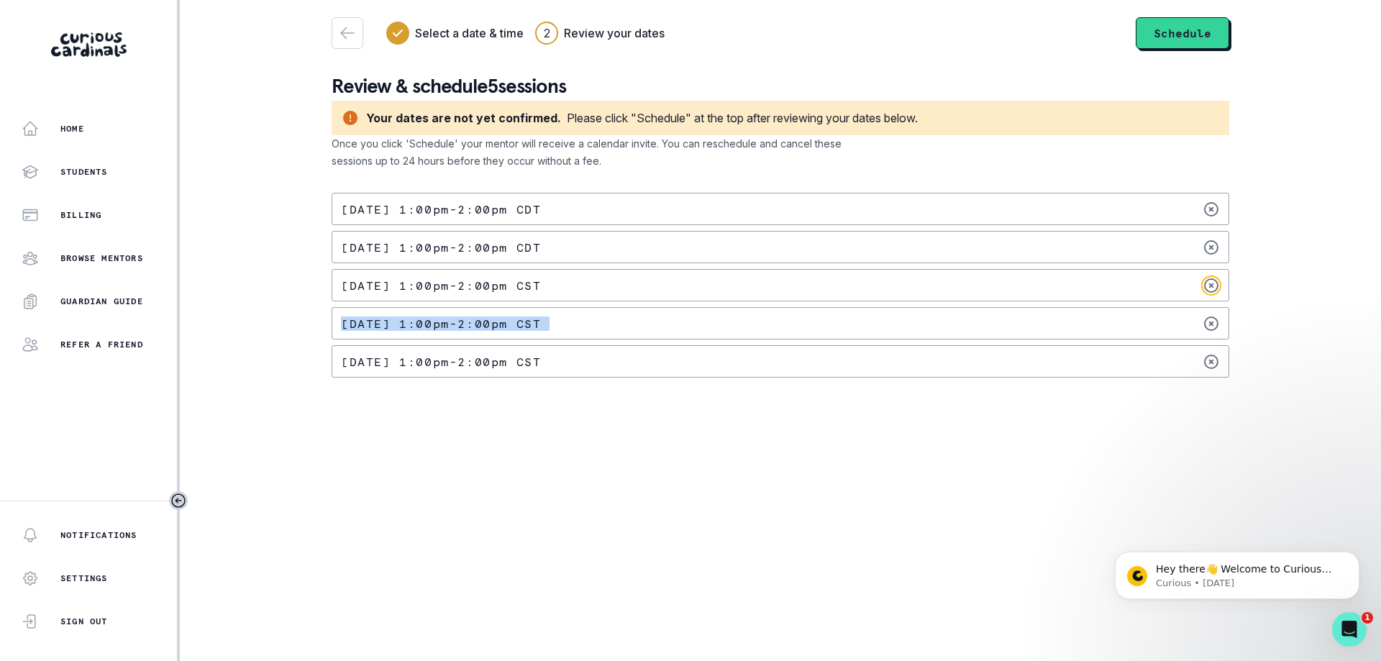
click at [1212, 285] on icon at bounding box center [1210, 285] width 13 height 13
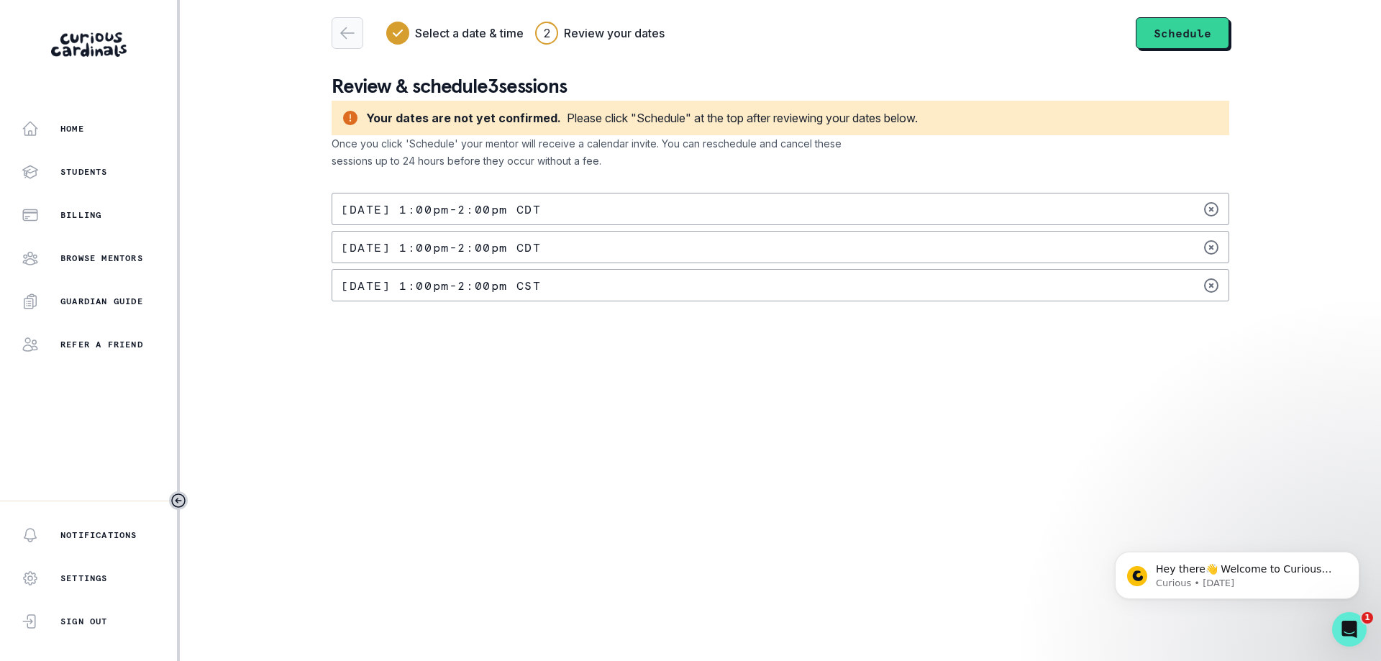
click at [356, 37] on div "button" at bounding box center [347, 32] width 30 height 17
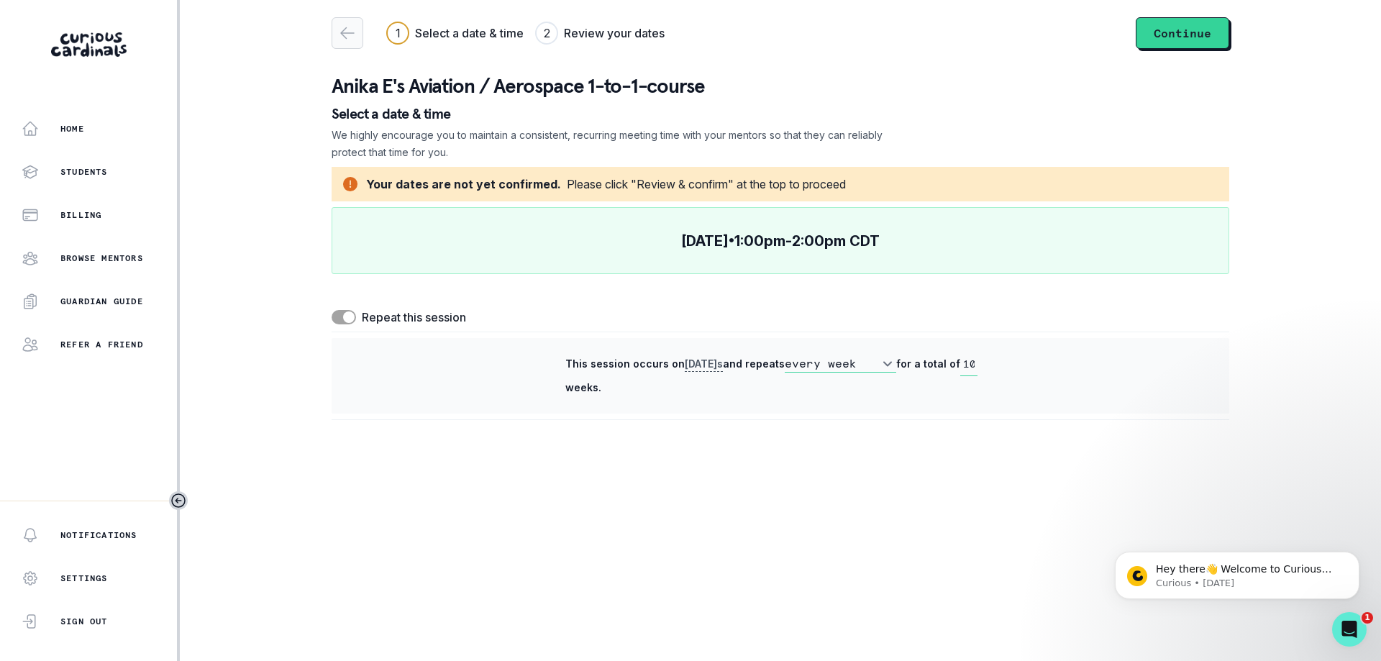
click at [356, 37] on div "button" at bounding box center [347, 32] width 30 height 17
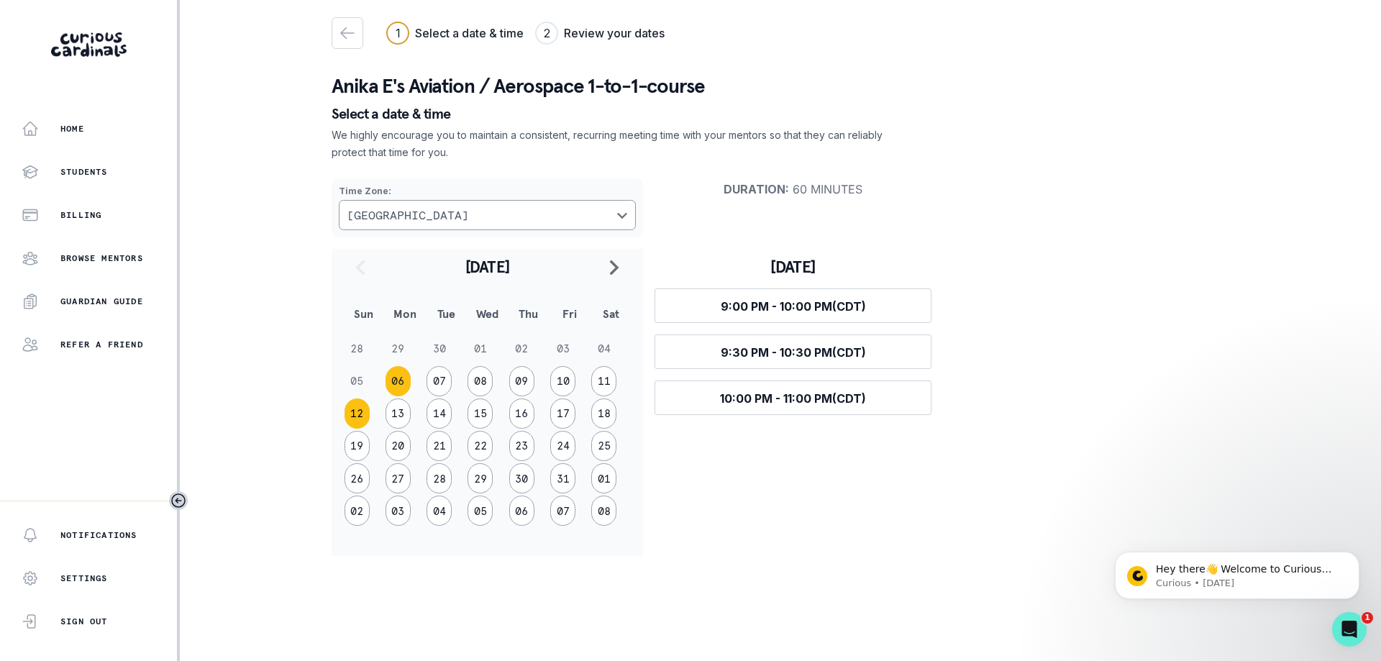
click at [359, 414] on button "12" at bounding box center [356, 413] width 25 height 30
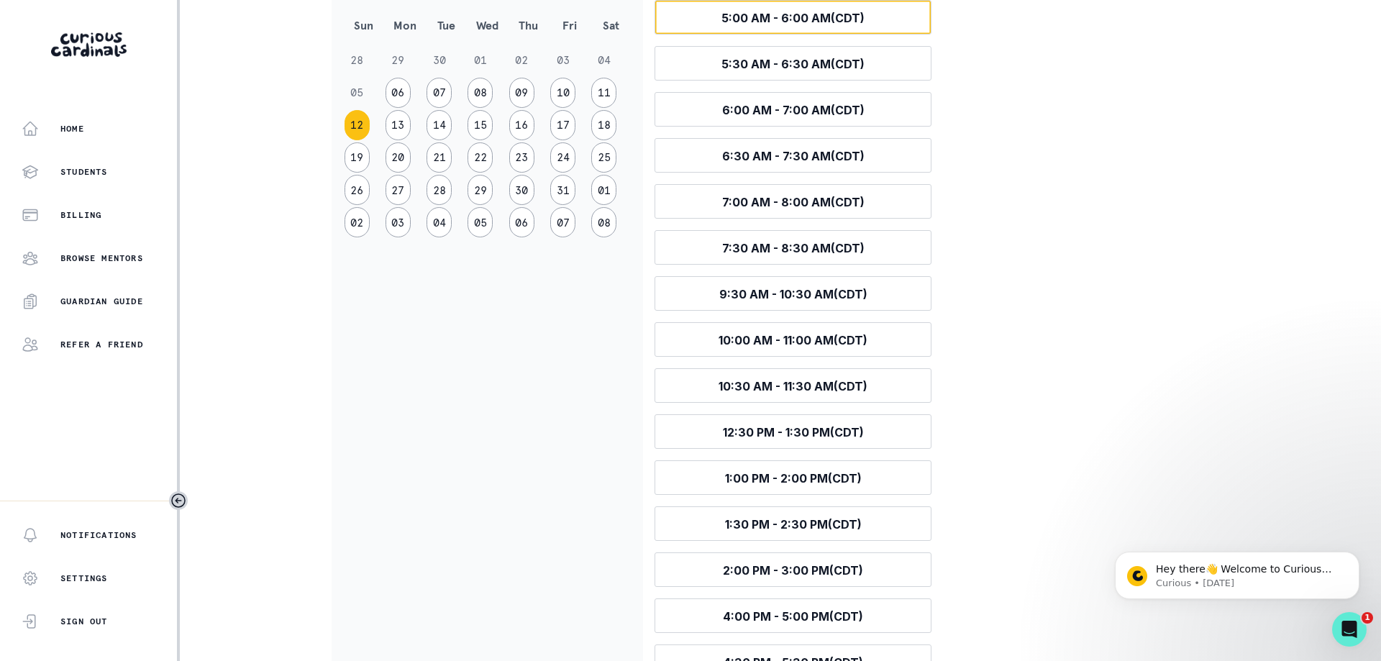
scroll to position [360, 0]
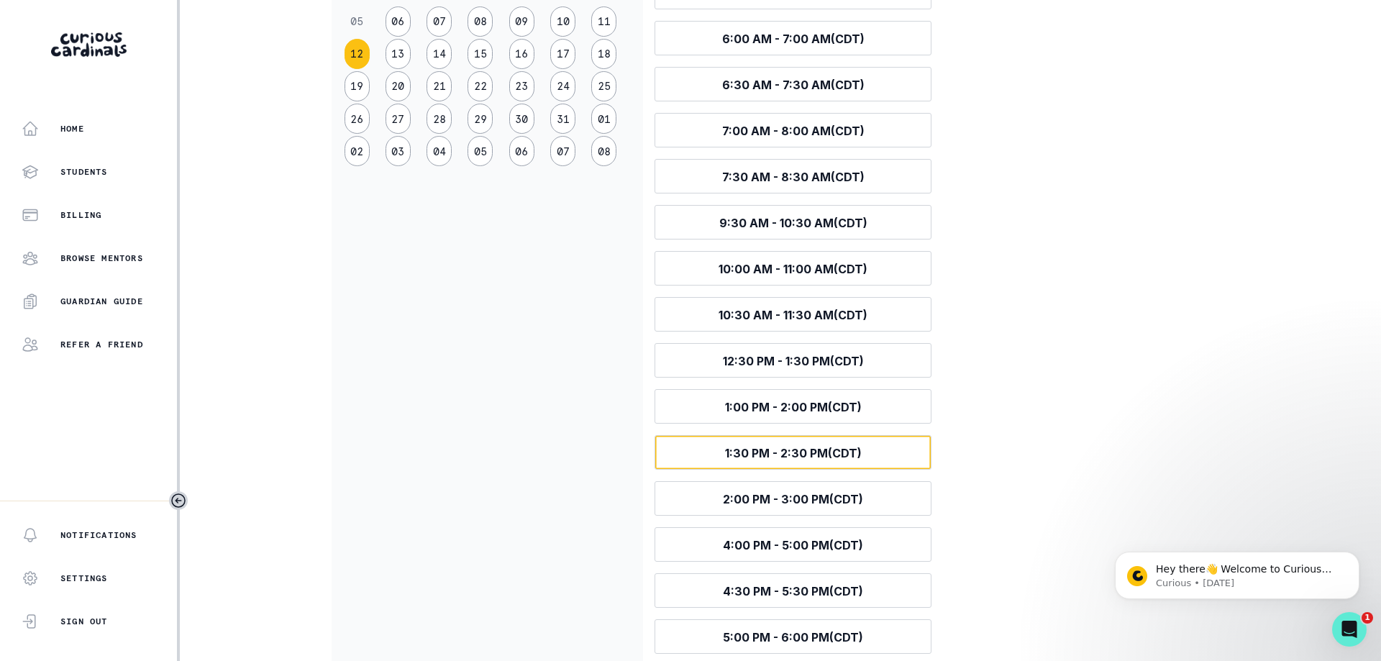
click at [792, 458] on span "1:30 PM - 2:30 PM (CDT)" at bounding box center [793, 453] width 137 height 14
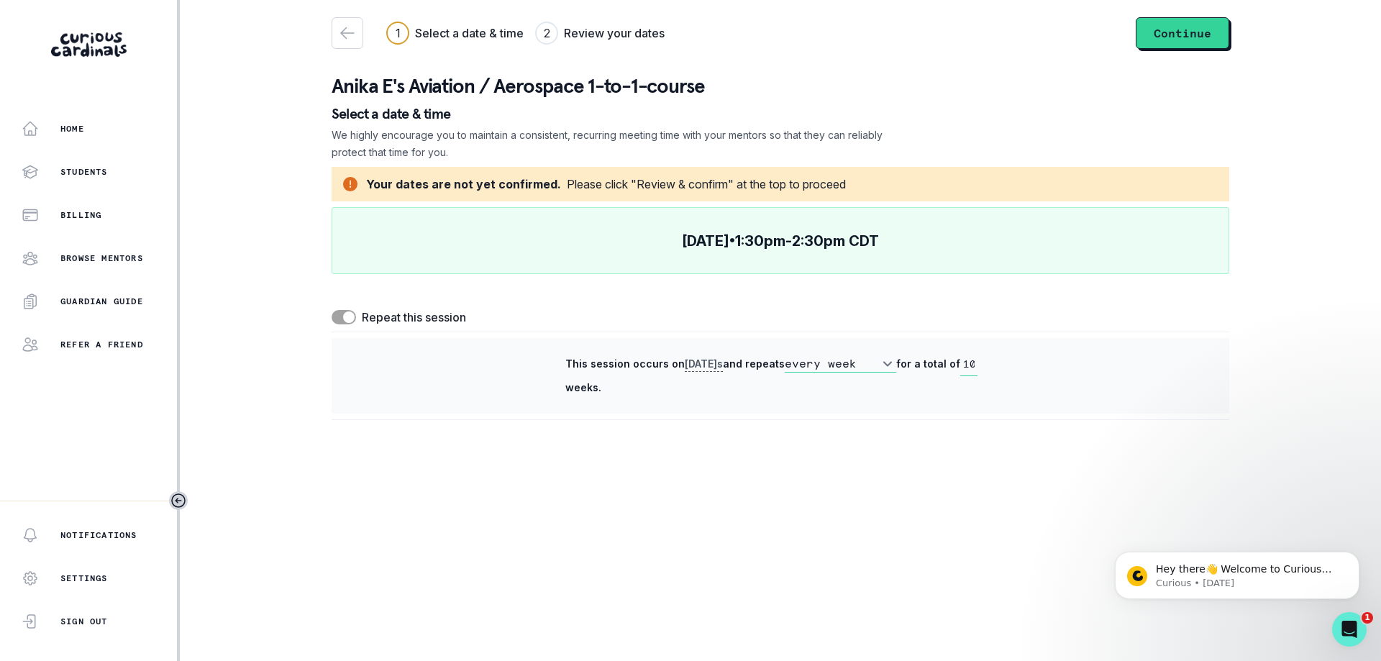
scroll to position [0, 0]
click at [1187, 37] on button "Continue" at bounding box center [1181, 33] width 93 height 32
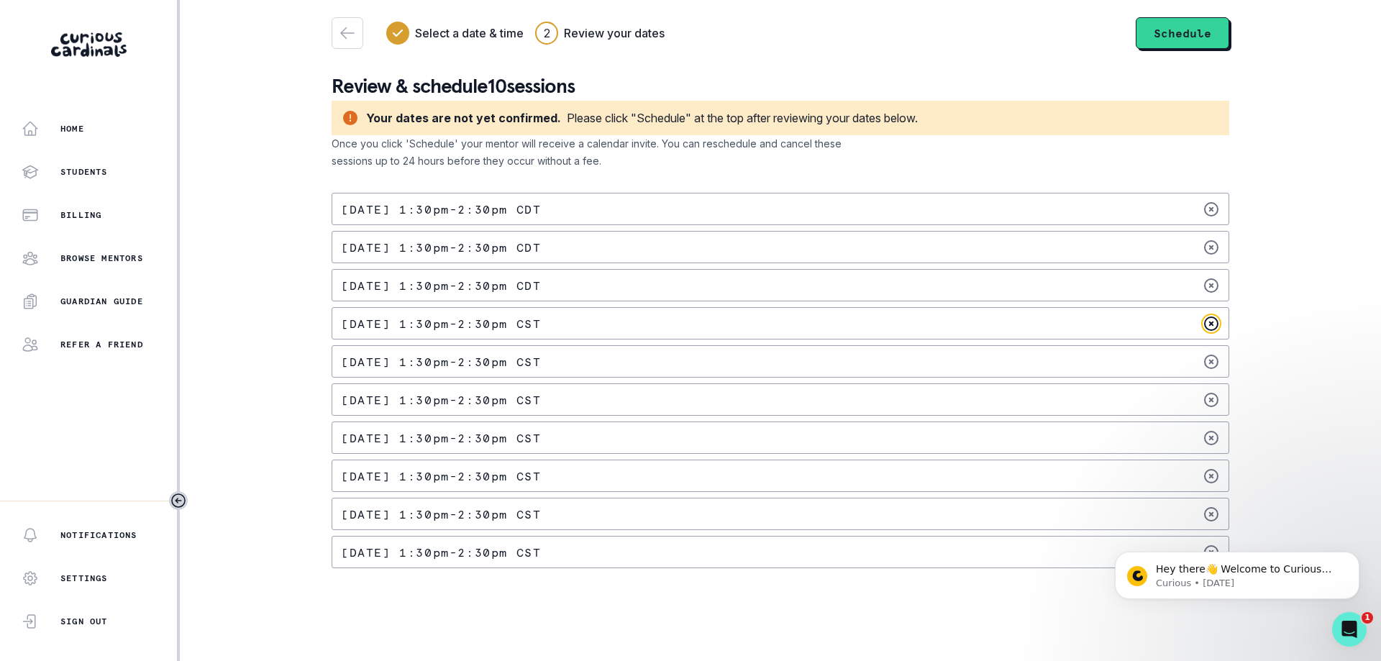
click at [1213, 321] on icon at bounding box center [1210, 323] width 17 height 17
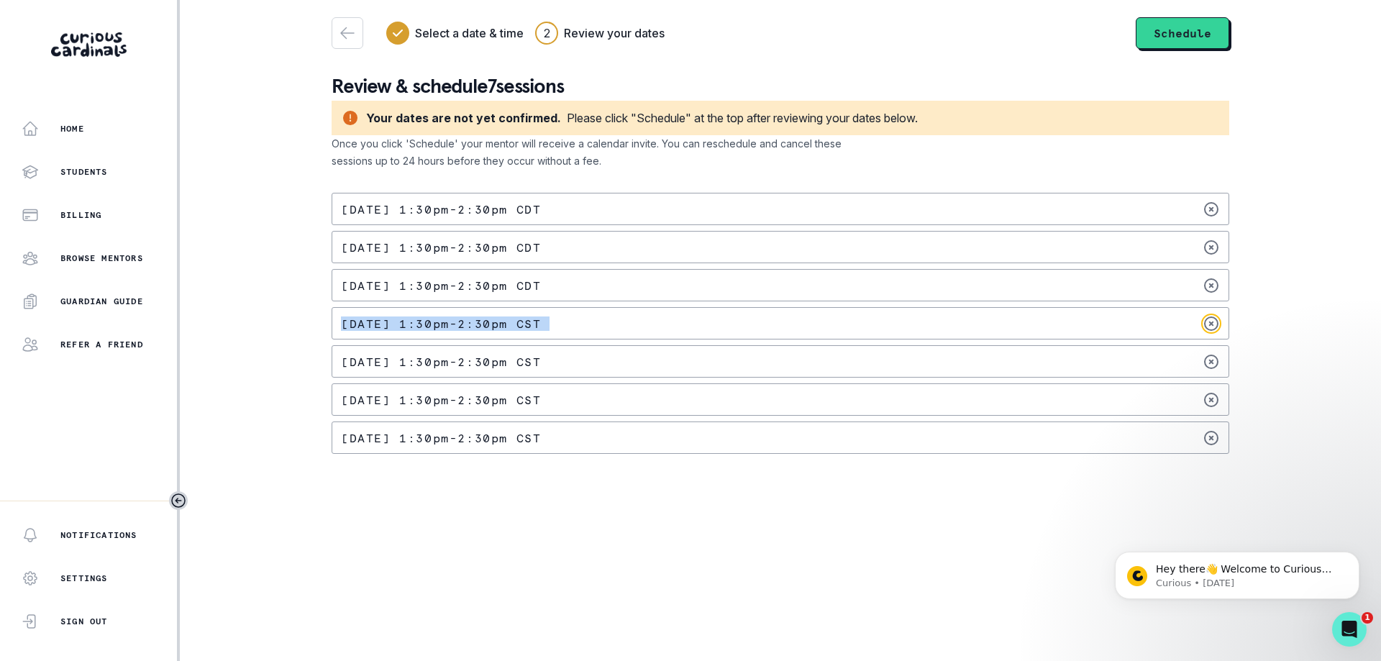
click at [1213, 321] on icon at bounding box center [1210, 323] width 17 height 17
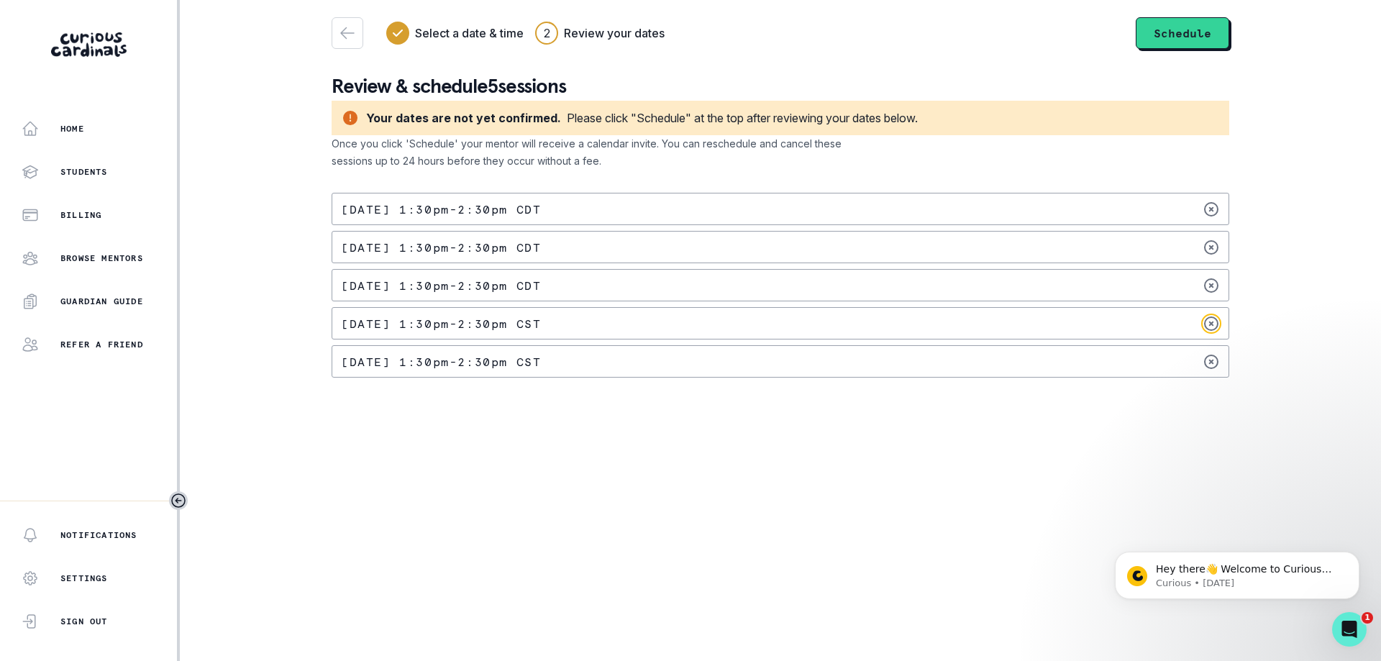
click at [1213, 321] on icon at bounding box center [1210, 323] width 17 height 17
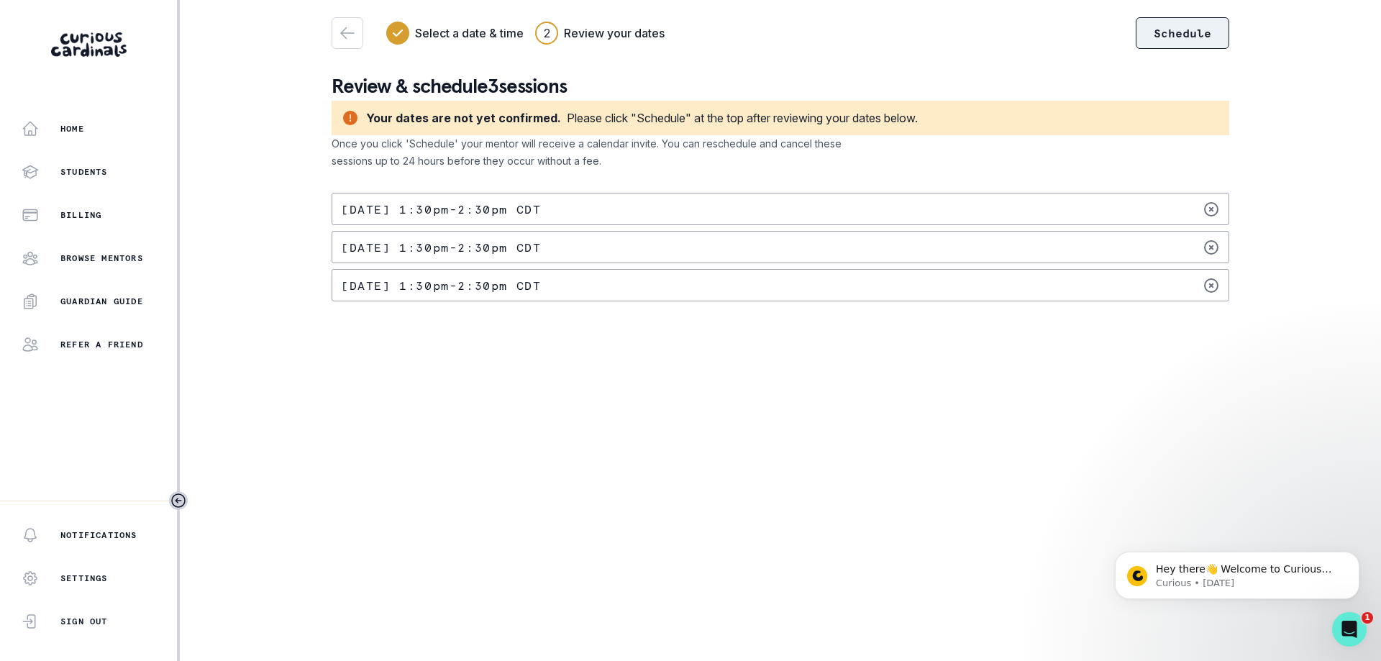
click at [1192, 34] on button "Schedule" at bounding box center [1181, 33] width 93 height 32
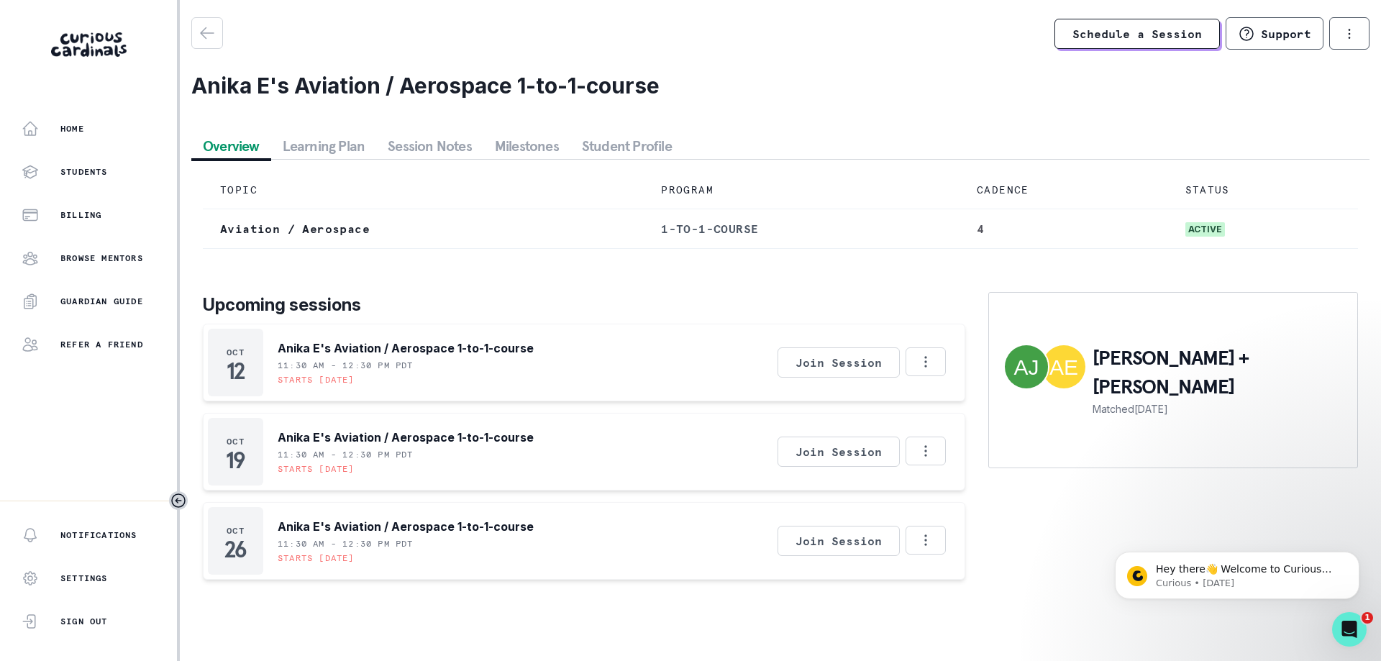
click at [354, 147] on button "Learning Plan" at bounding box center [324, 146] width 106 height 26
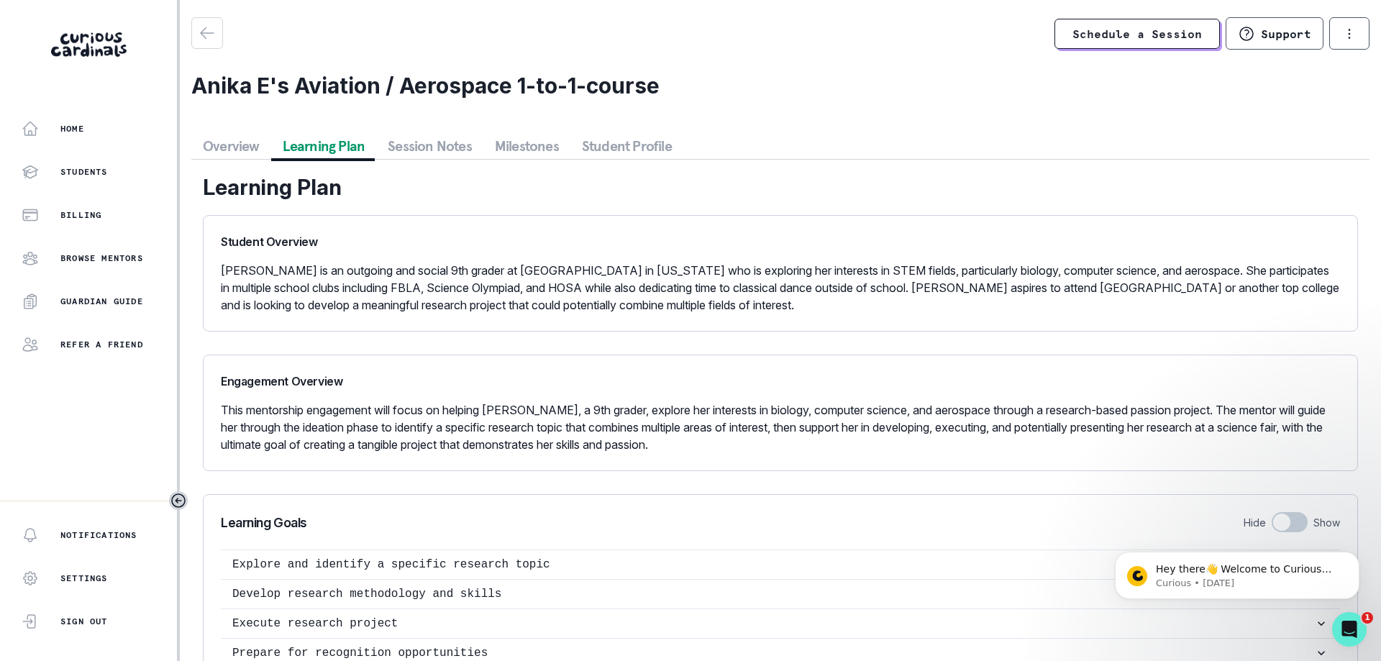
click at [423, 141] on button "Session Notes" at bounding box center [429, 146] width 107 height 26
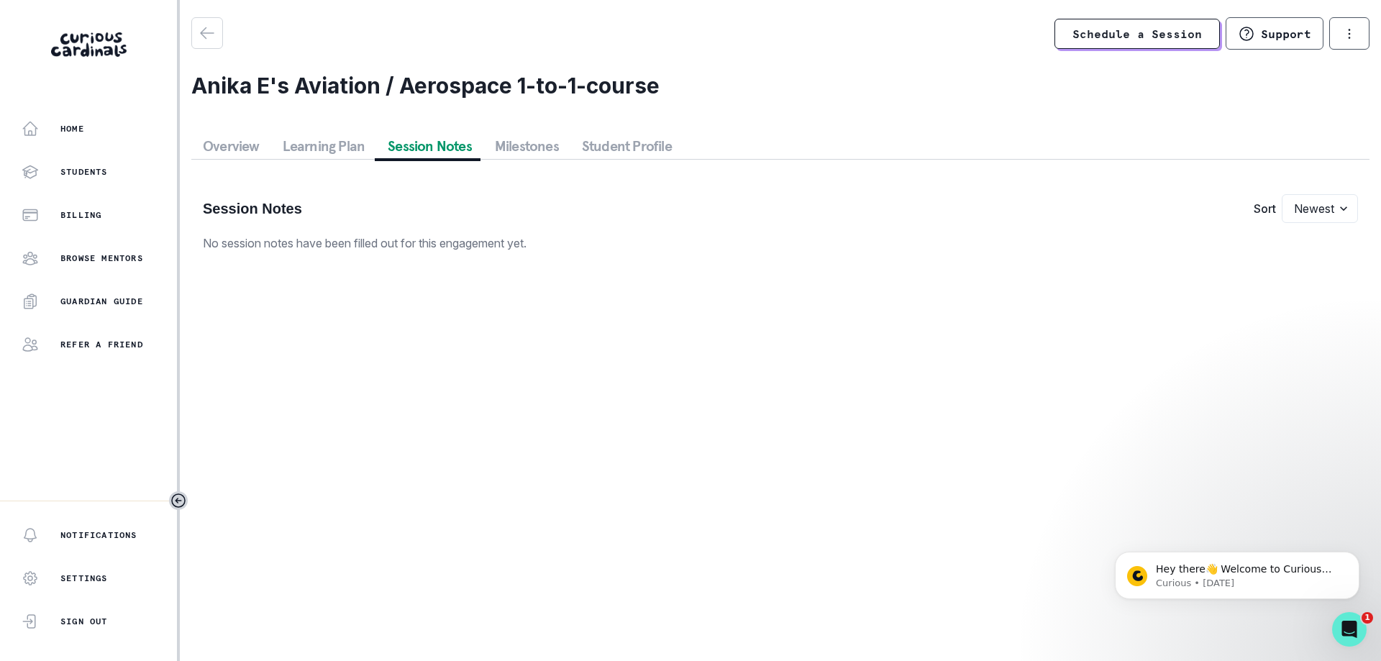
click at [531, 139] on button "Milestones" at bounding box center [526, 146] width 87 height 26
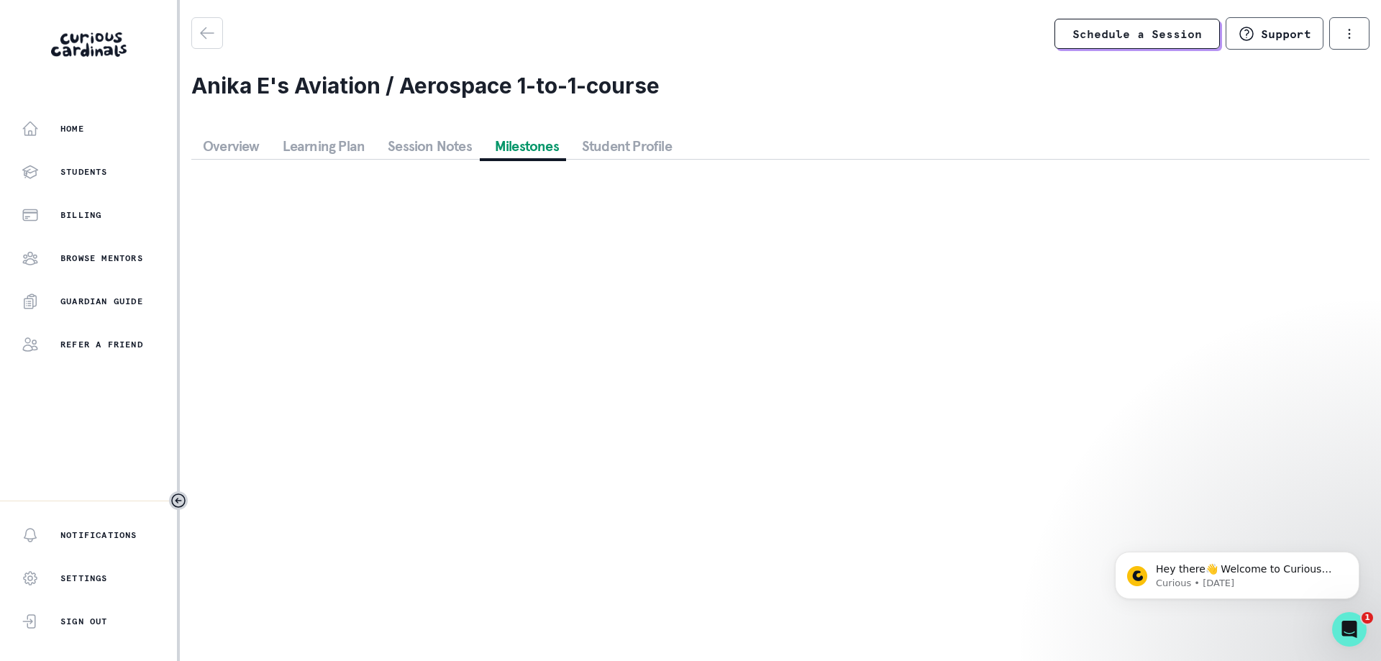
click at [640, 141] on button "Student Profile" at bounding box center [626, 146] width 113 height 26
click at [237, 146] on button "Overview" at bounding box center [231, 146] width 80 height 26
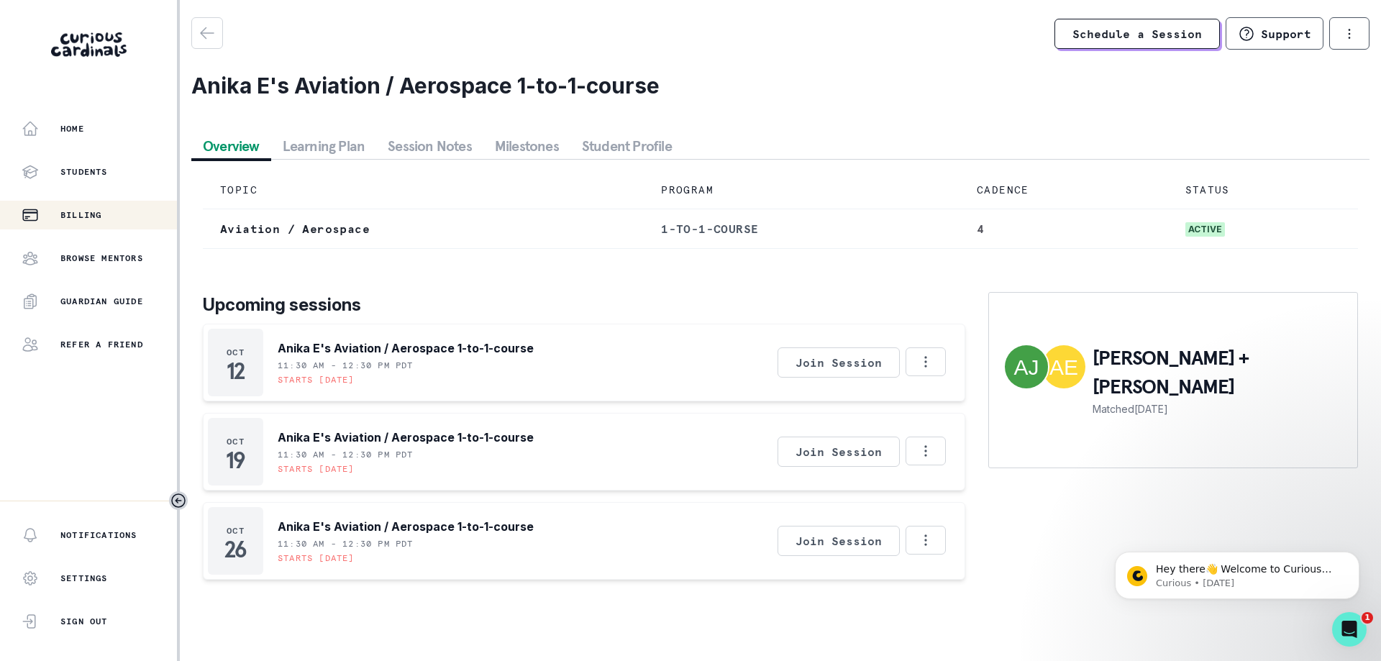
click at [82, 216] on p "Billing" at bounding box center [80, 215] width 41 height 12
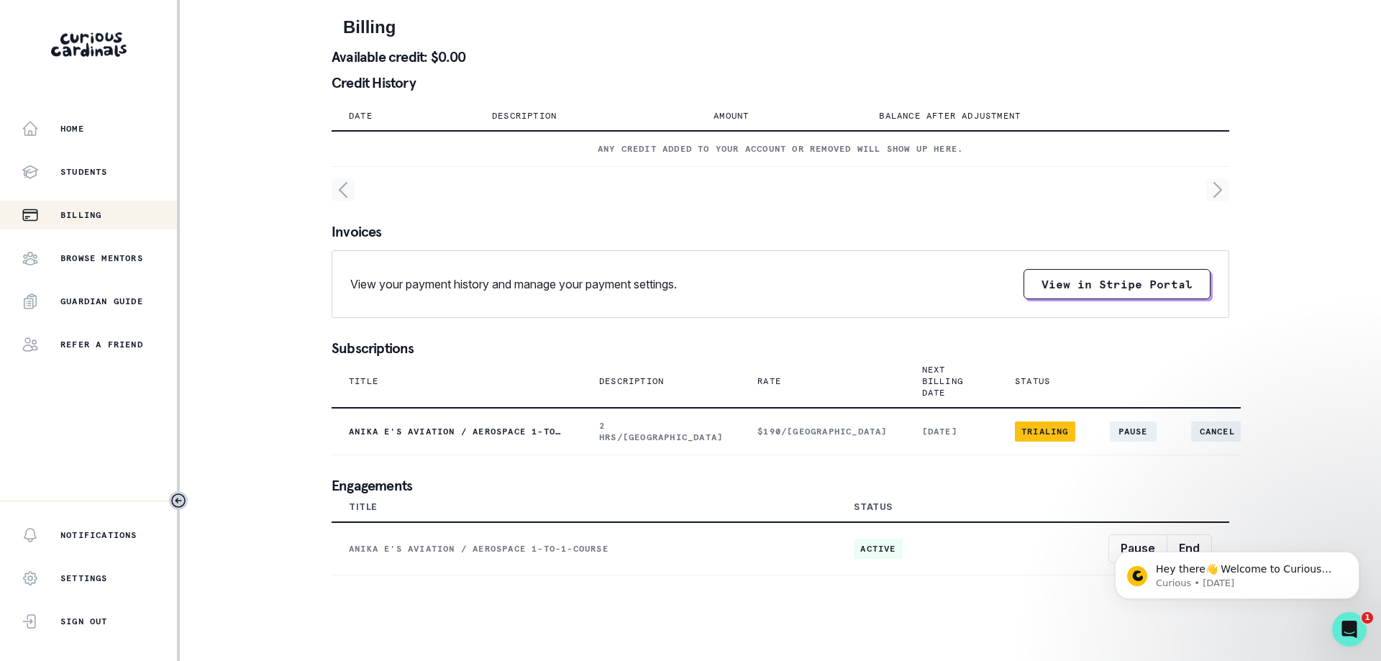
click at [793, 604] on main "Billing Available credit: $0.00 Credit History Date Description Amount Balance …" at bounding box center [780, 330] width 920 height 661
click at [1104, 282] on button "View in Stripe Portal" at bounding box center [1116, 284] width 187 height 30
